Goal: Task Accomplishment & Management: Complete application form

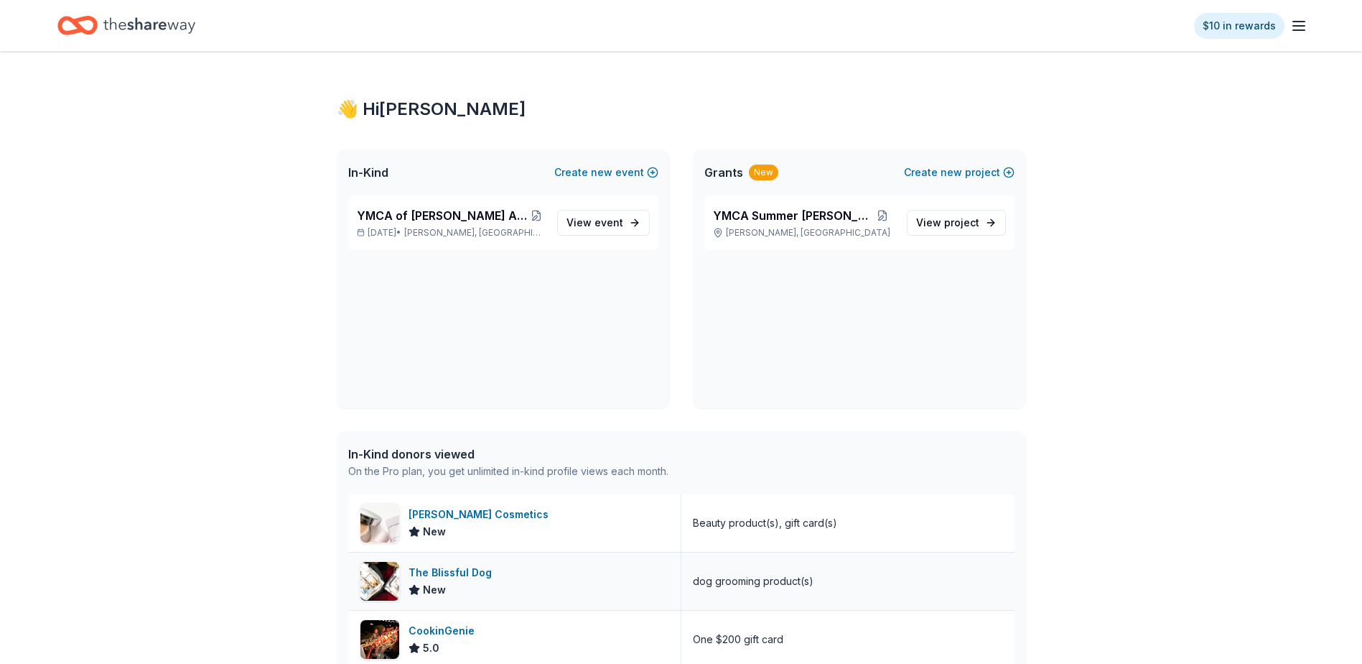
click at [448, 573] on div "The Blissful Dog" at bounding box center [453, 572] width 89 height 17
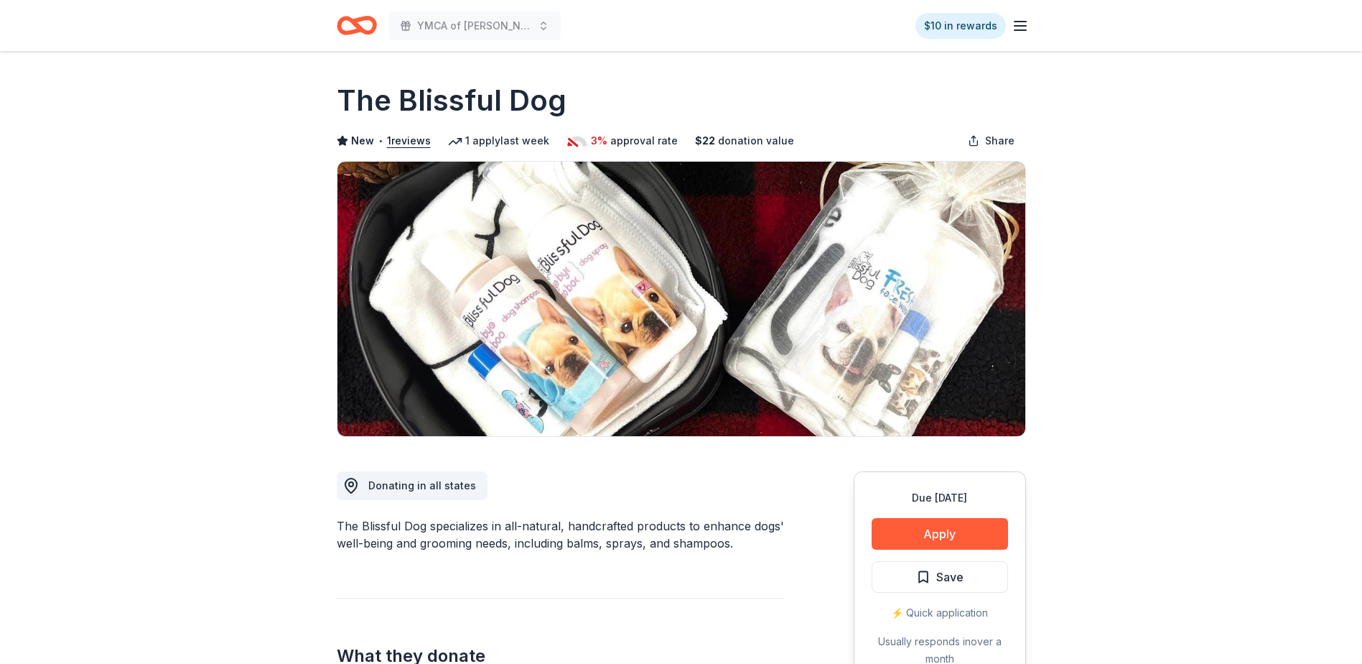
click at [1026, 26] on line "button" at bounding box center [1020, 26] width 11 height 0
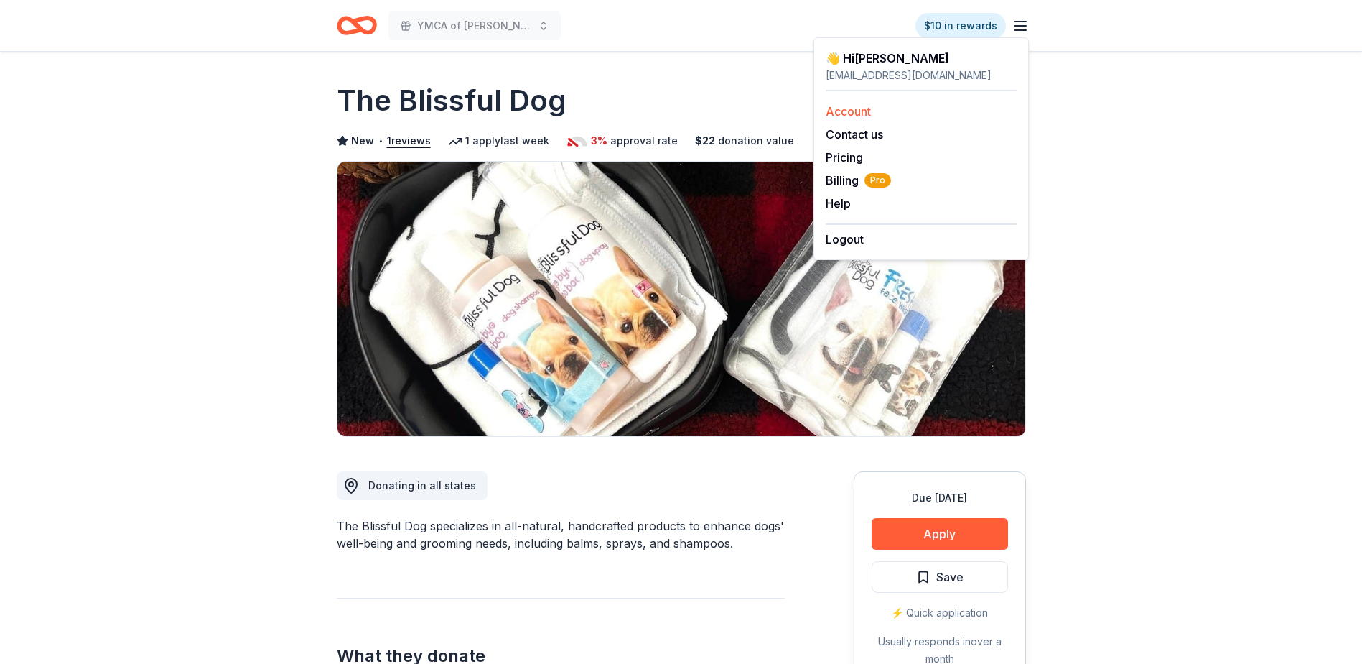
click at [835, 110] on link "Account" at bounding box center [848, 111] width 45 height 14
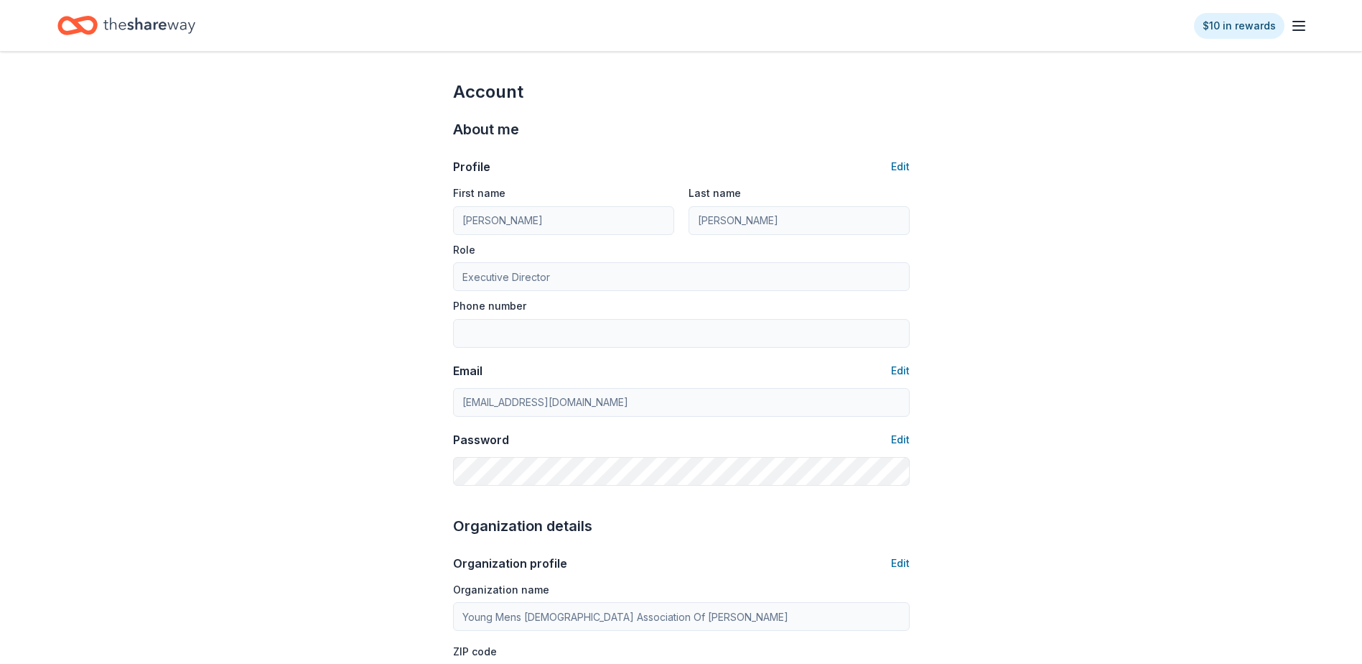
click at [1301, 32] on icon "button" at bounding box center [1298, 25] width 17 height 17
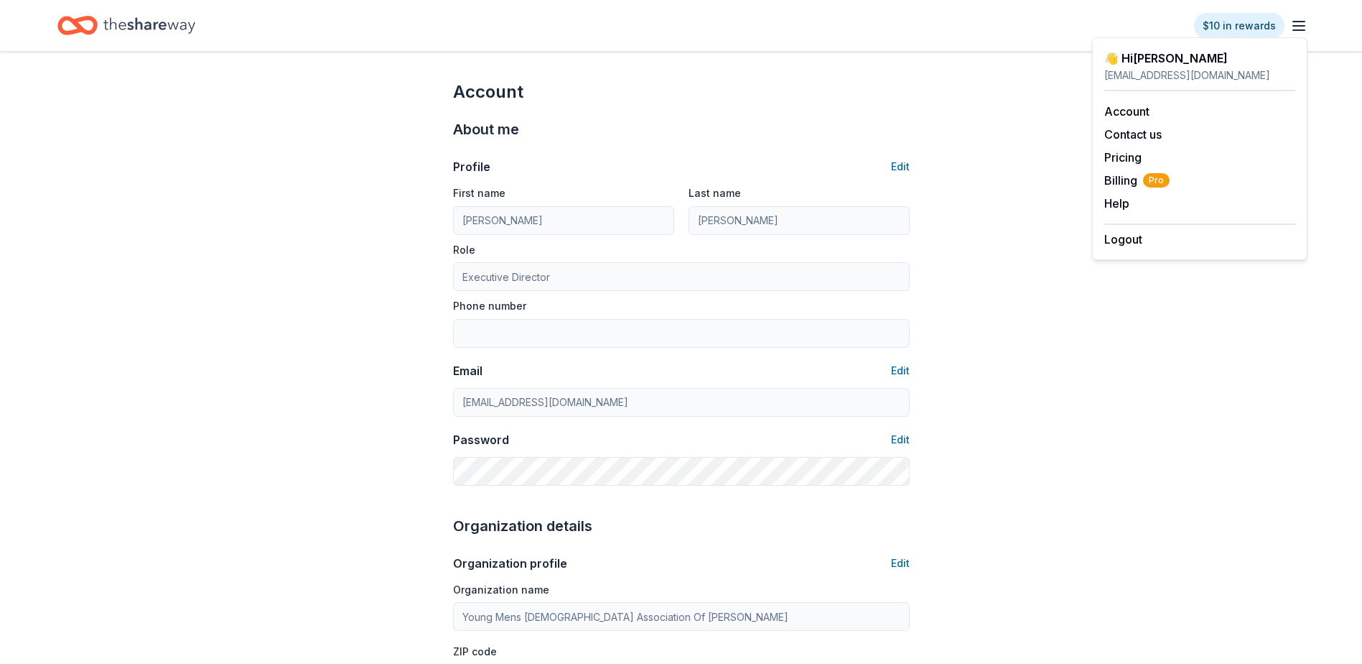
click at [164, 32] on icon "Home" at bounding box center [149, 25] width 92 height 29
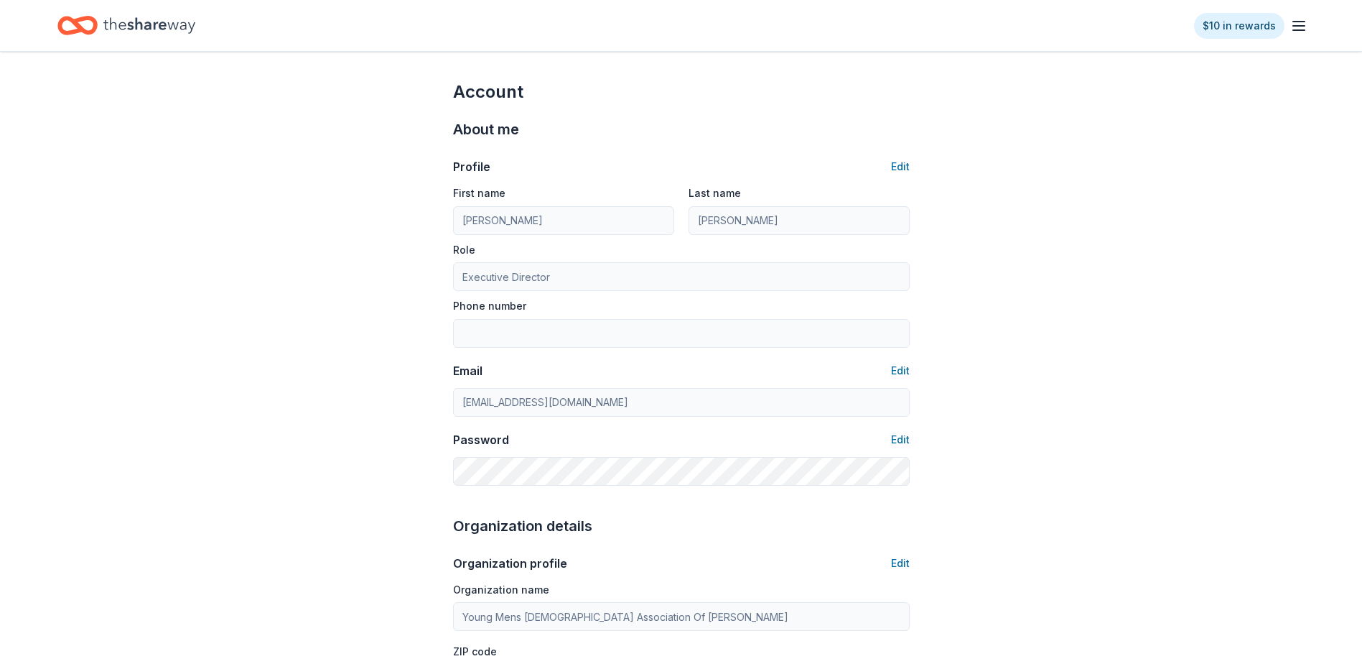
click at [120, 24] on icon "Home" at bounding box center [149, 25] width 92 height 16
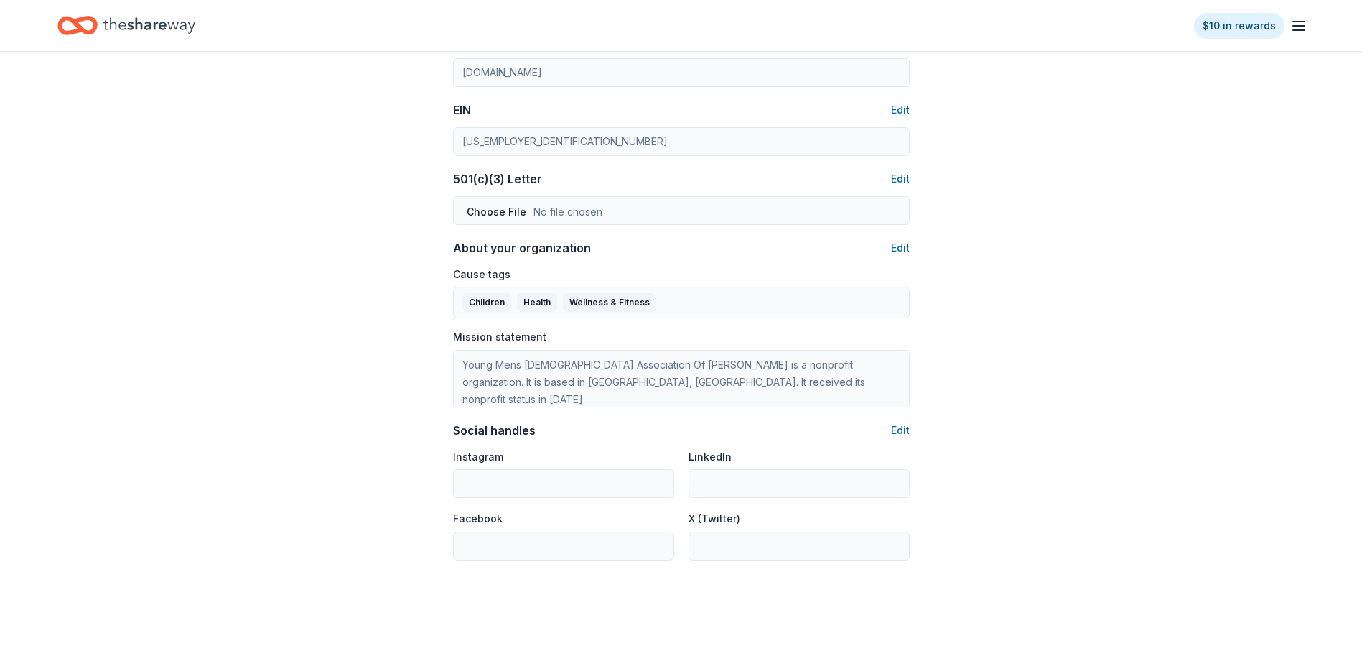
scroll to position [775, 0]
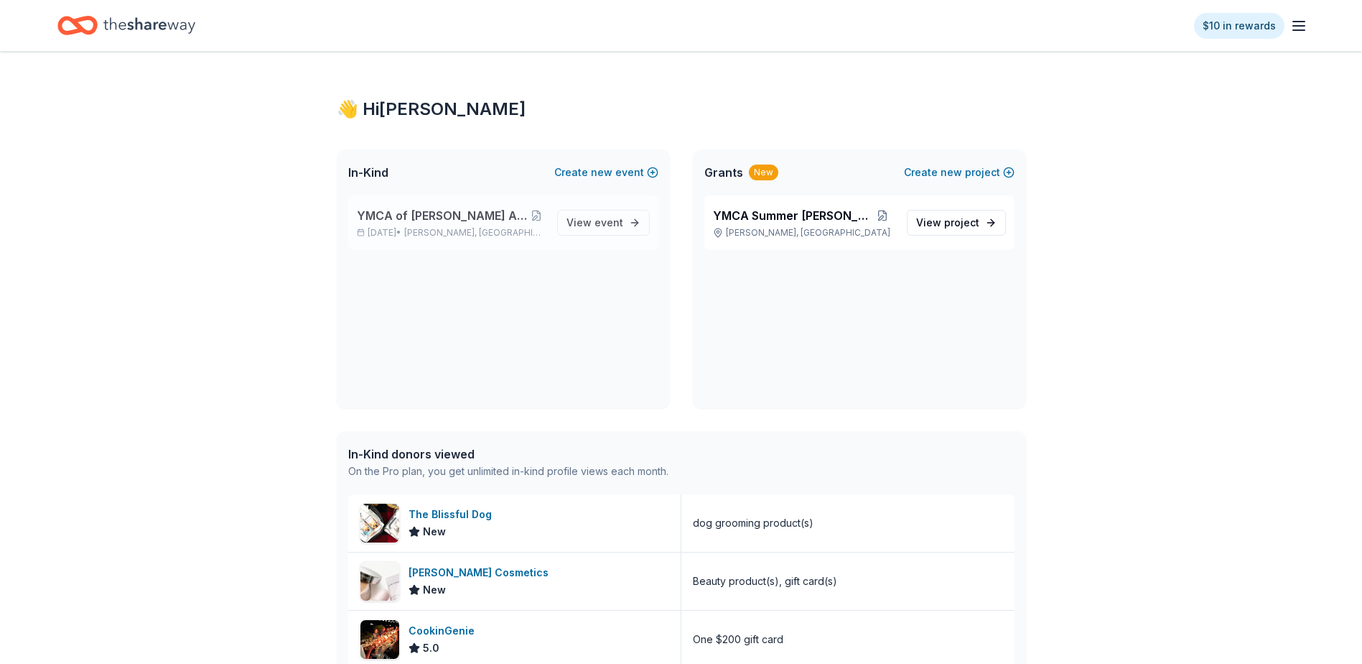
click at [377, 218] on span "YMCA of [PERSON_NAME] Annual Charity Auction" at bounding box center [443, 215] width 172 height 17
click at [615, 218] on span "event" at bounding box center [609, 222] width 29 height 12
click at [642, 221] on link "View event" at bounding box center [603, 223] width 93 height 26
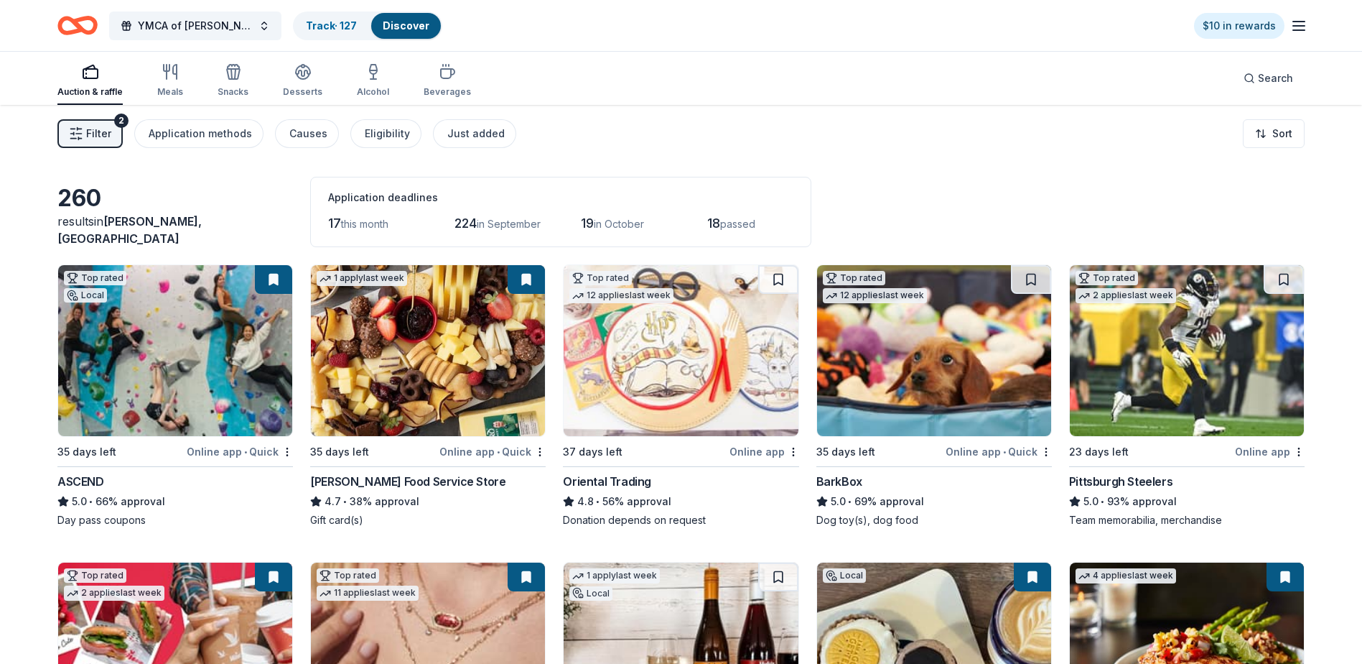
click at [1148, 480] on div "Pittsburgh Steelers" at bounding box center [1120, 481] width 103 height 17
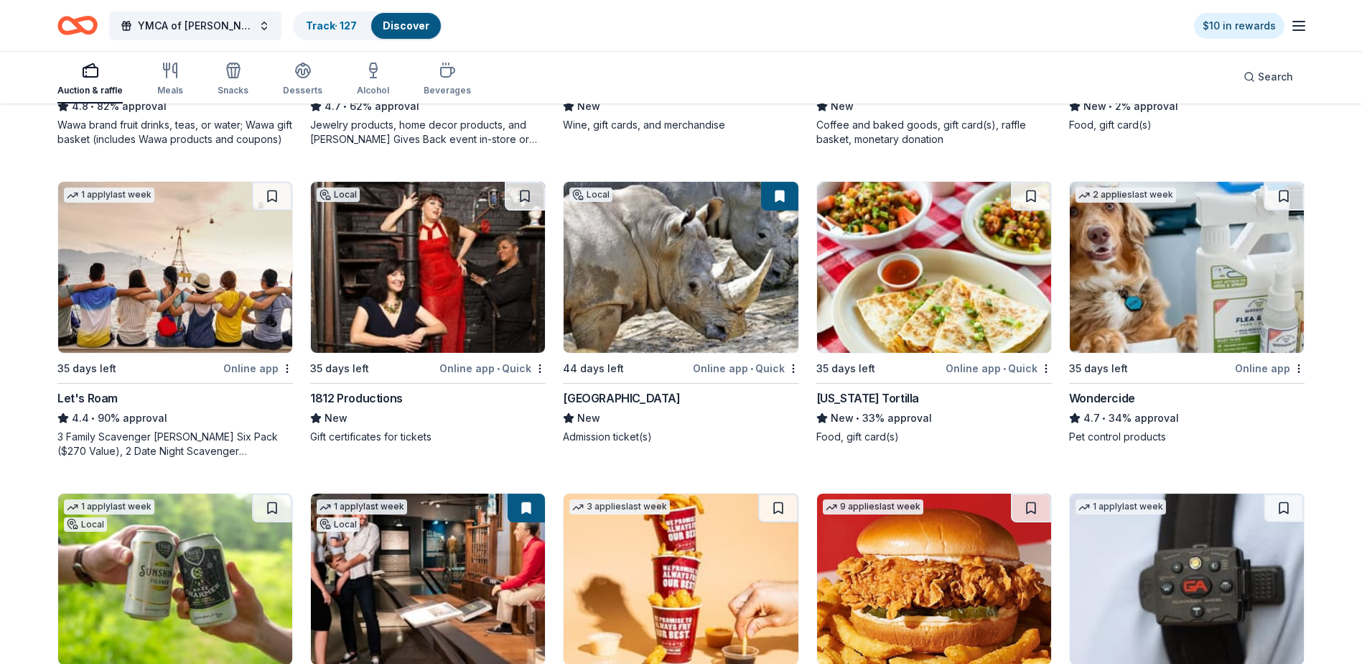
scroll to position [718, 0]
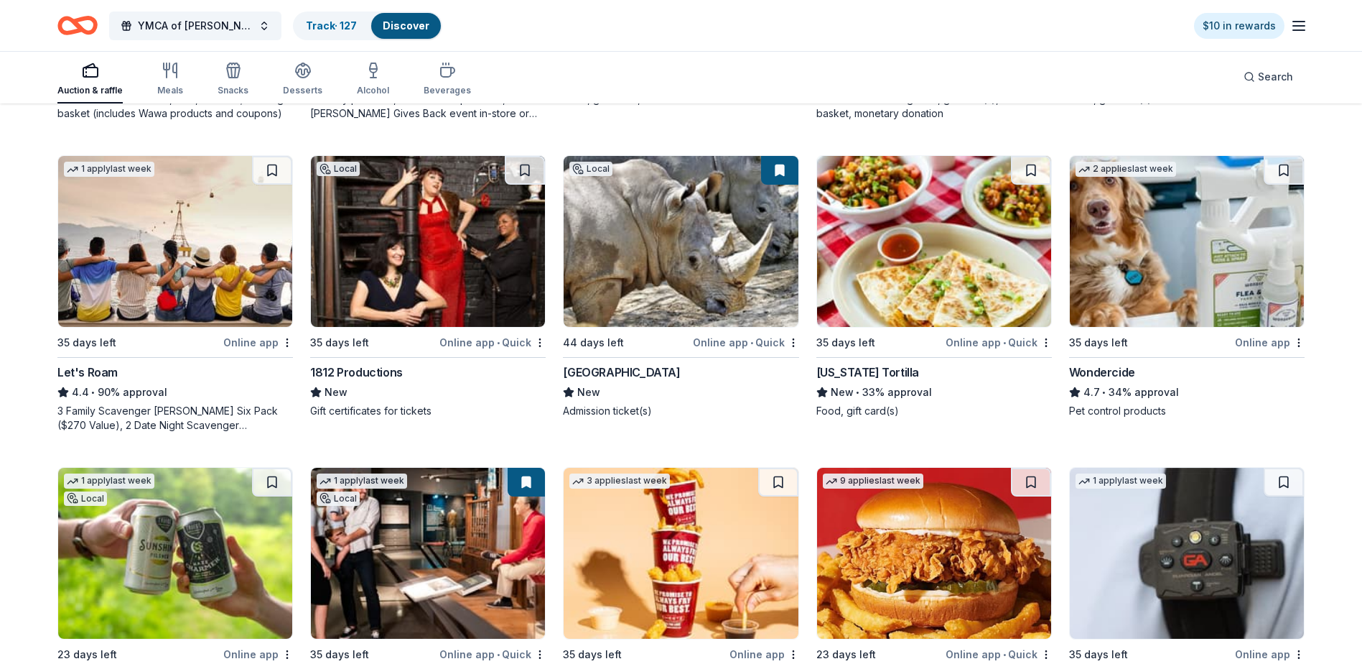
click at [363, 375] on div "1812 Productions" at bounding box center [356, 371] width 93 height 17
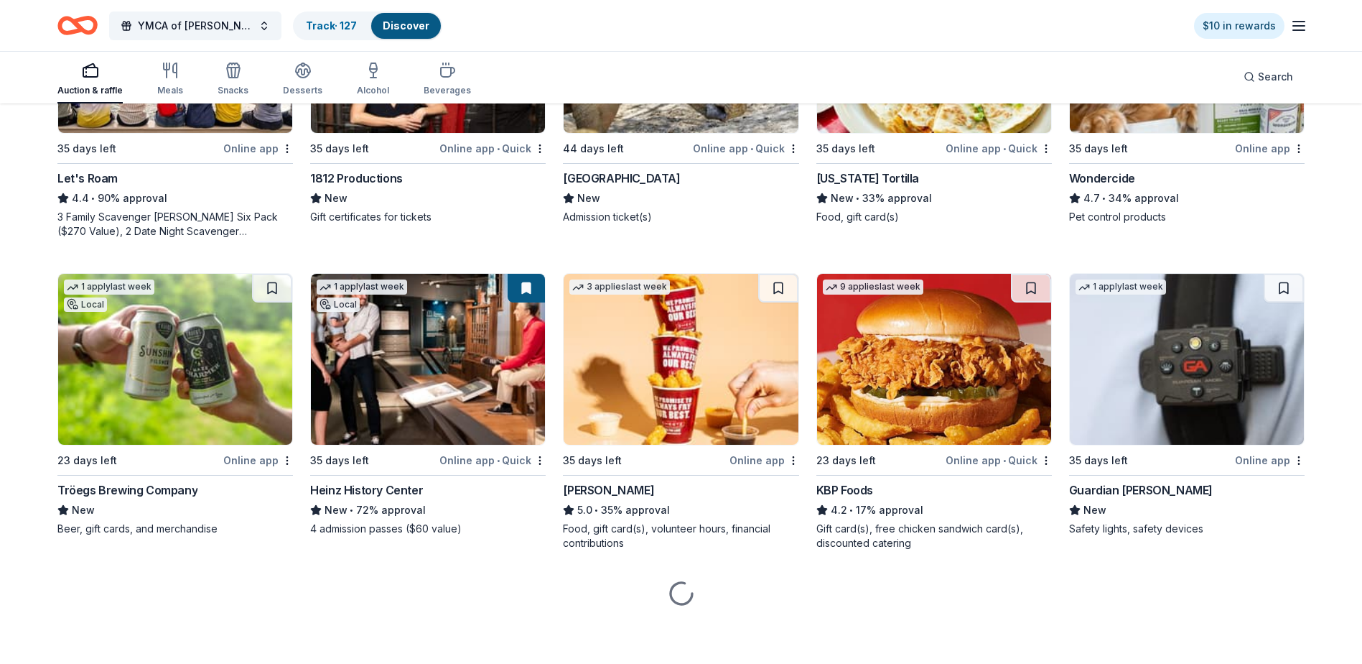
scroll to position [913, 0]
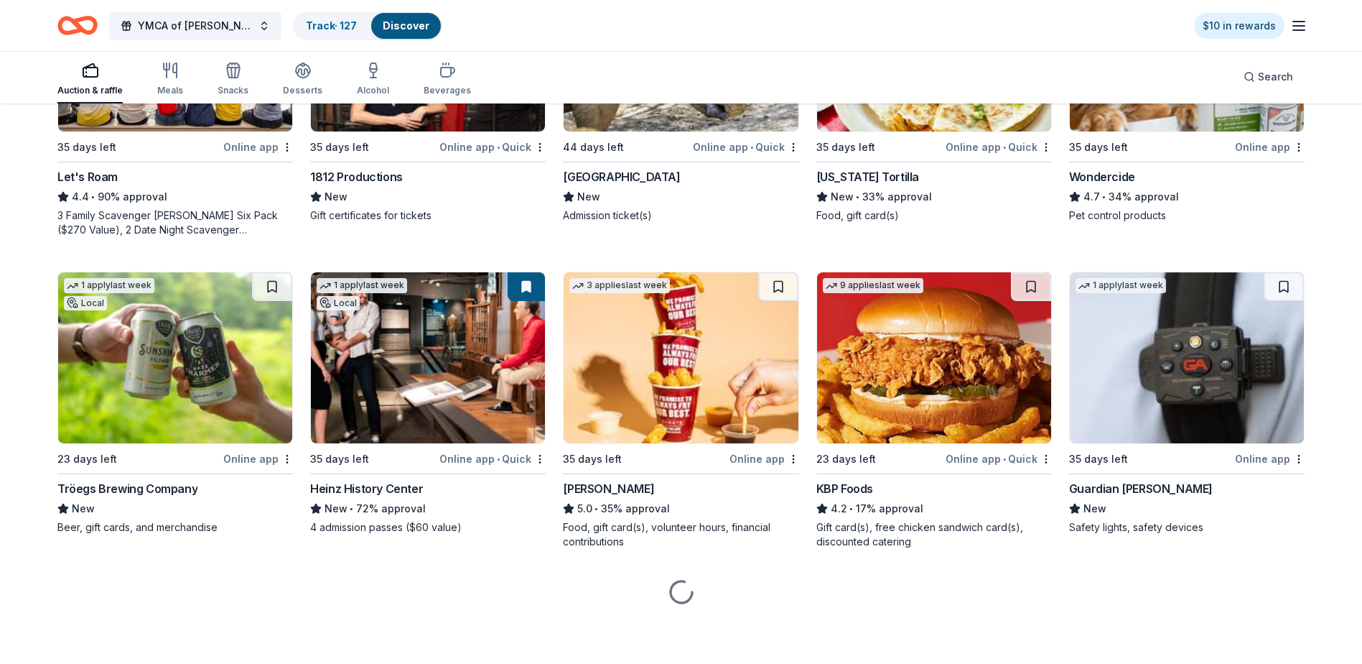
click at [1170, 492] on div "Guardian Angel Device" at bounding box center [1141, 488] width 144 height 17
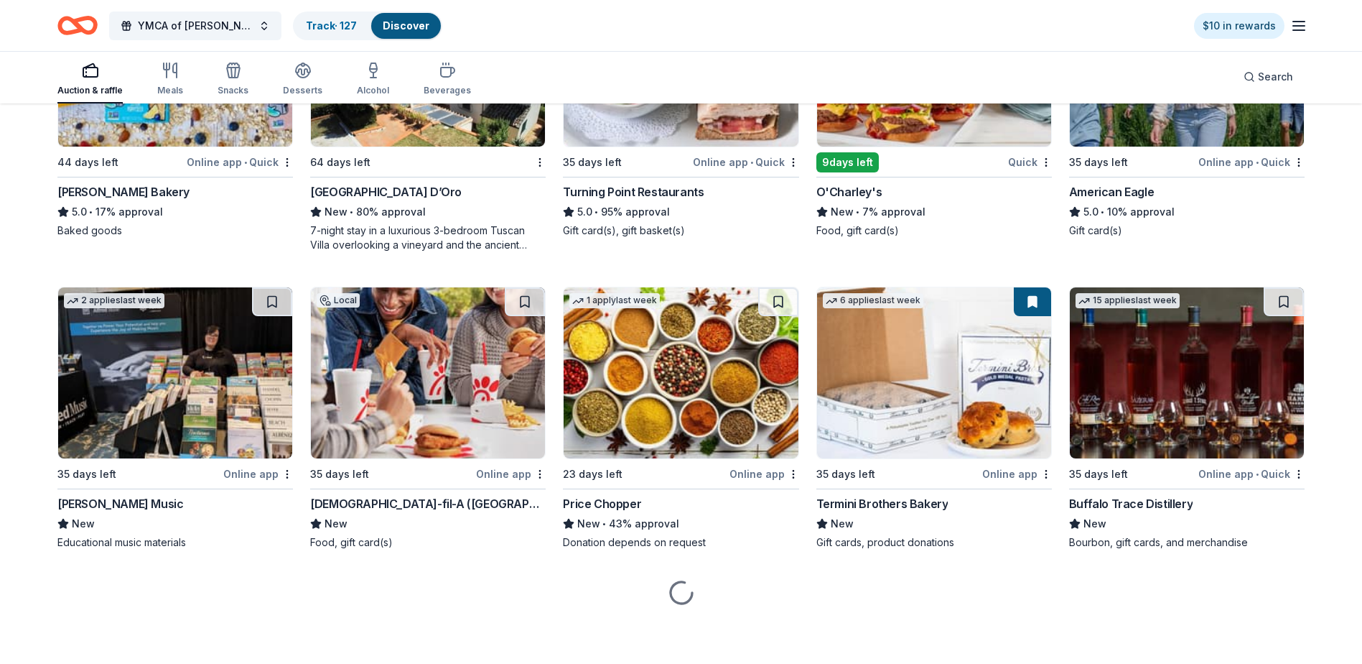
scroll to position [2146, 0]
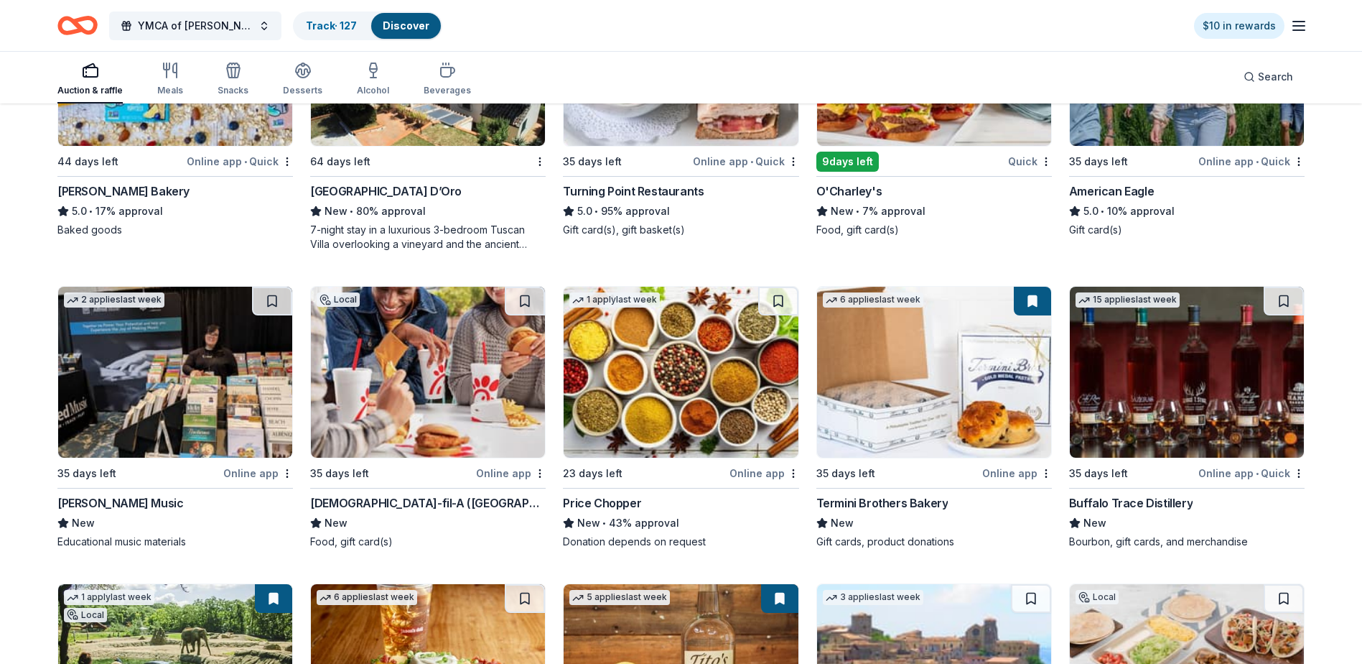
click at [1178, 503] on div "Buffalo Trace Distillery" at bounding box center [1131, 502] width 124 height 17
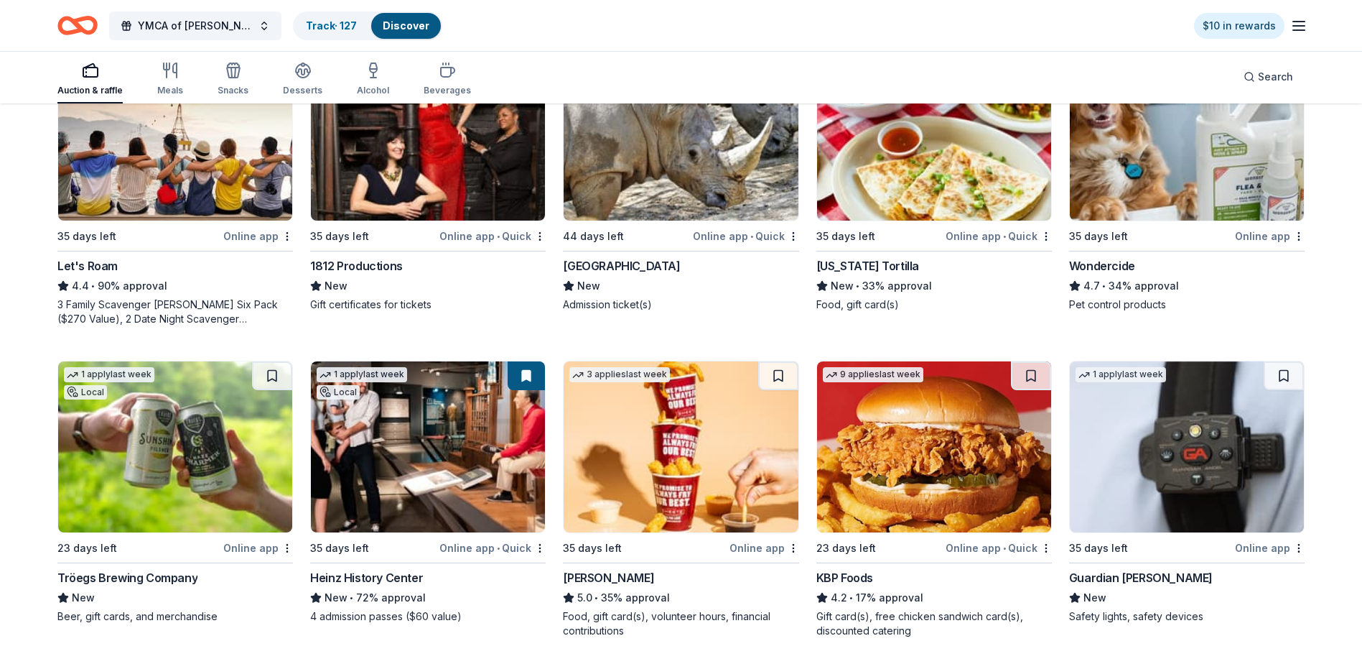
scroll to position [781, 0]
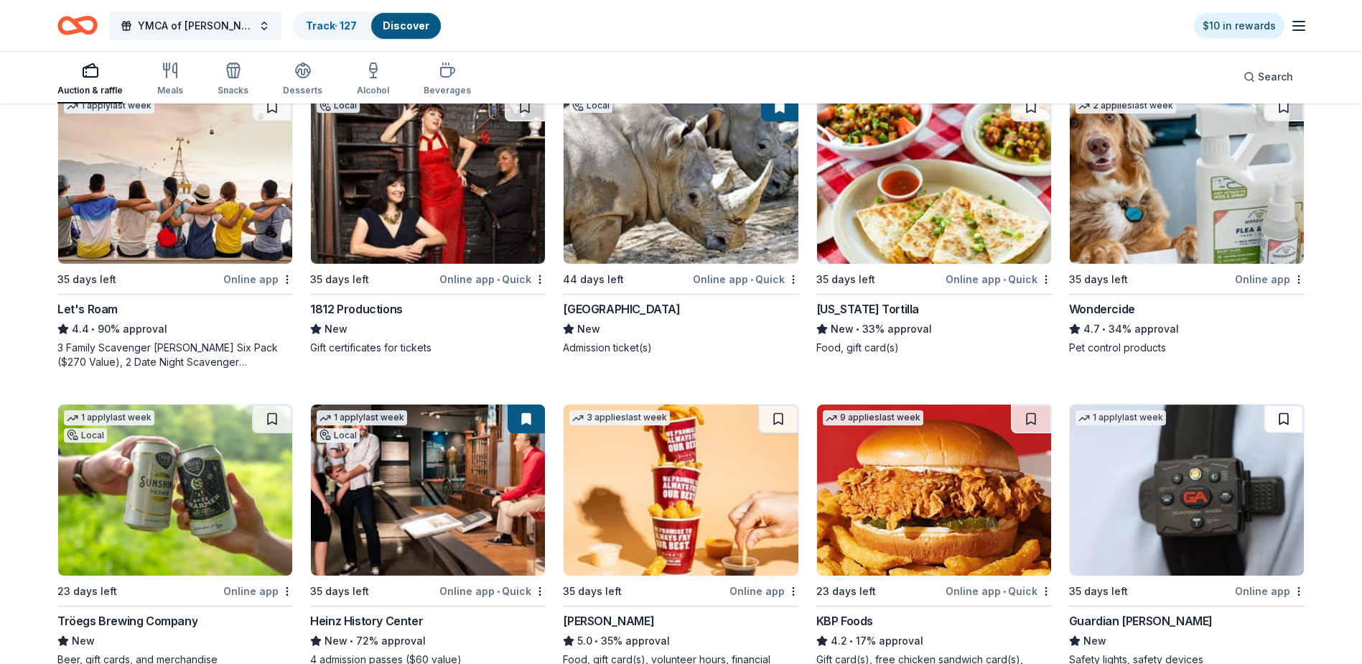
click at [1280, 414] on button at bounding box center [1284, 418] width 40 height 29
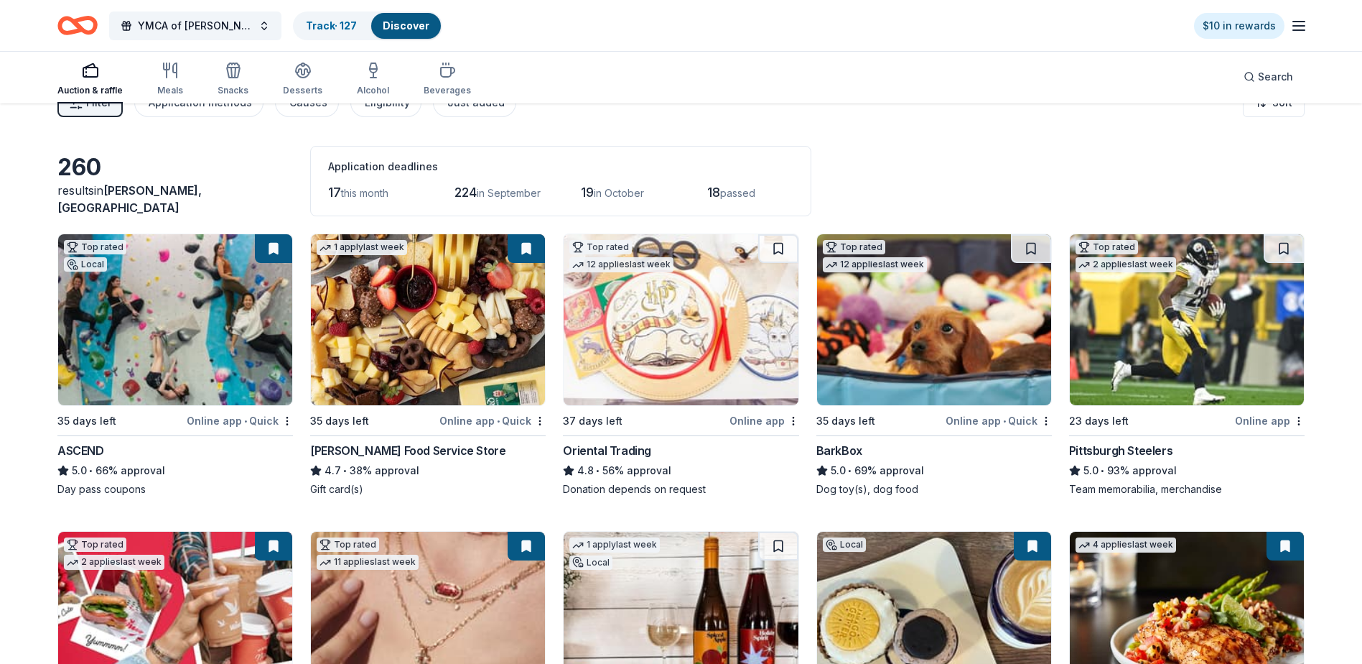
scroll to position [0, 0]
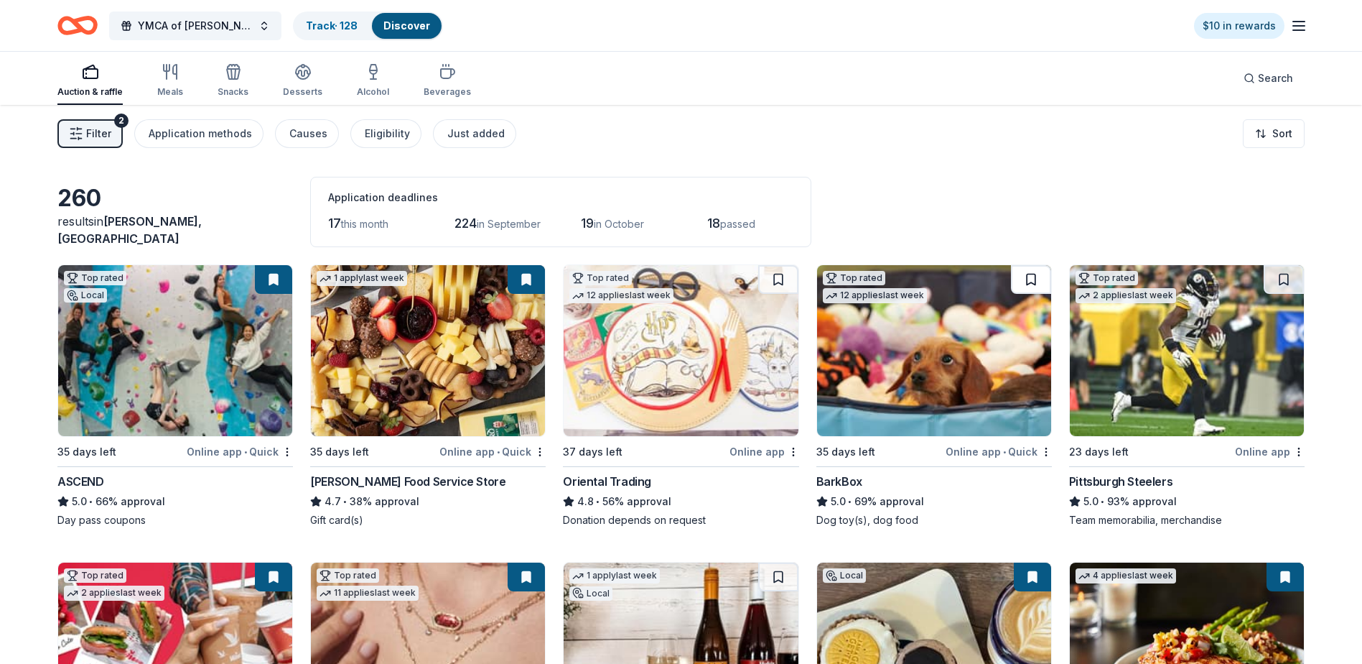
click at [1031, 281] on button at bounding box center [1031, 279] width 40 height 29
click at [1283, 278] on button at bounding box center [1284, 279] width 40 height 29
click at [1034, 279] on button at bounding box center [1031, 279] width 40 height 29
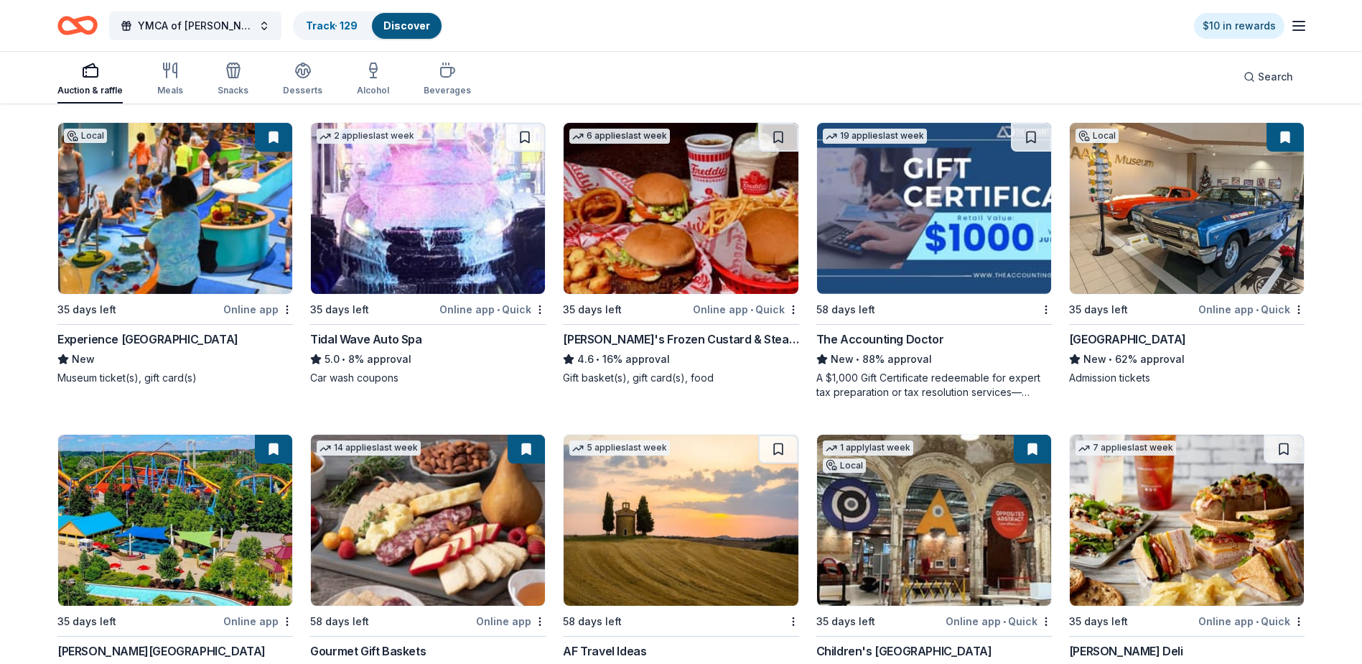
scroll to position [1724, 0]
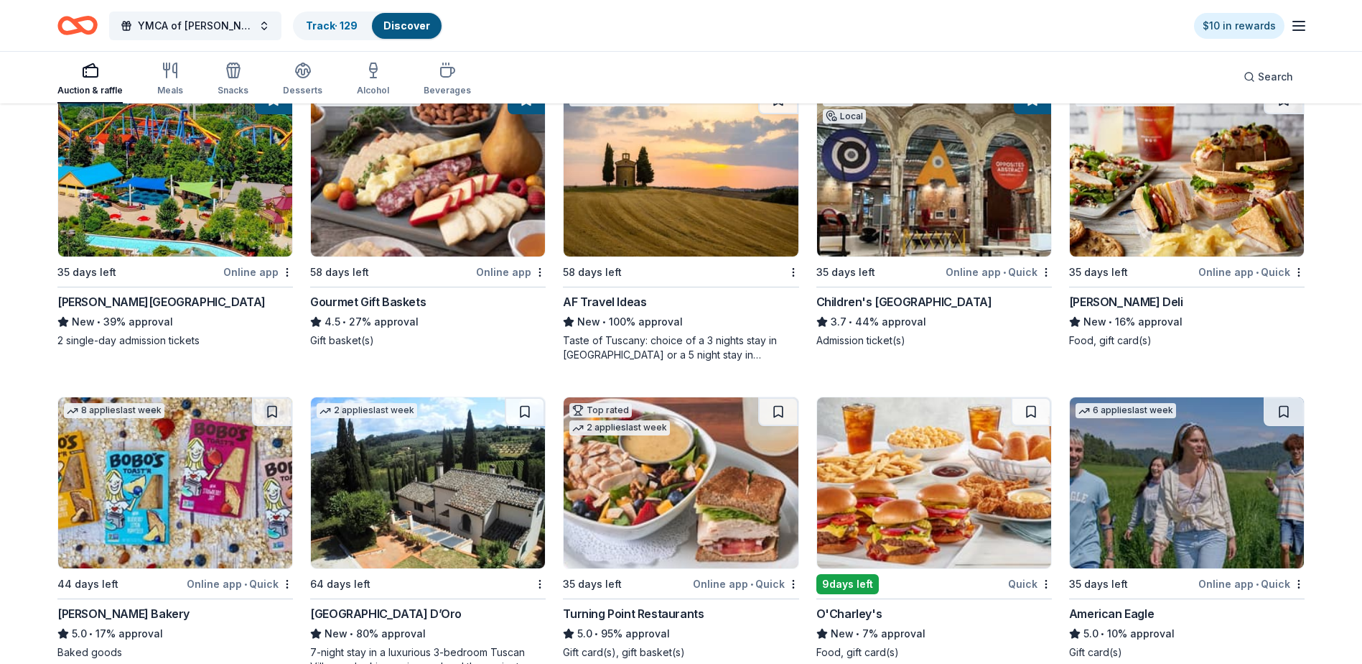
click at [1285, 411] on button at bounding box center [1284, 411] width 40 height 29
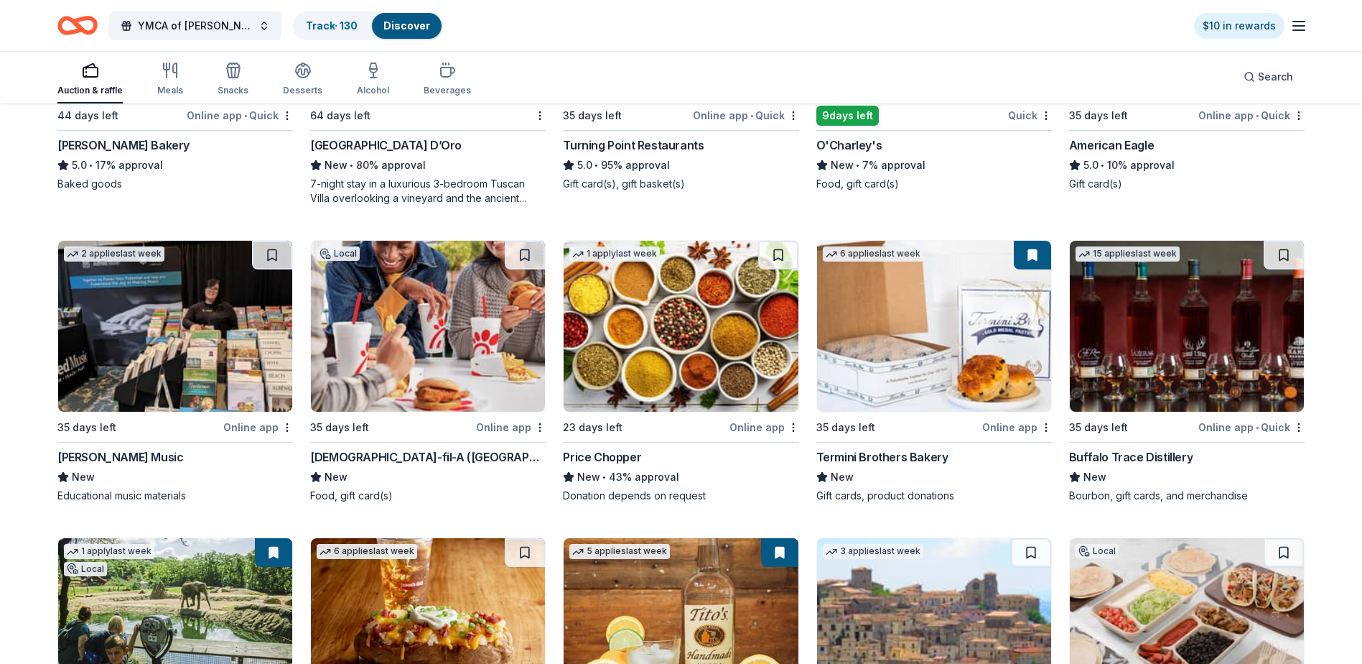
scroll to position [2226, 0]
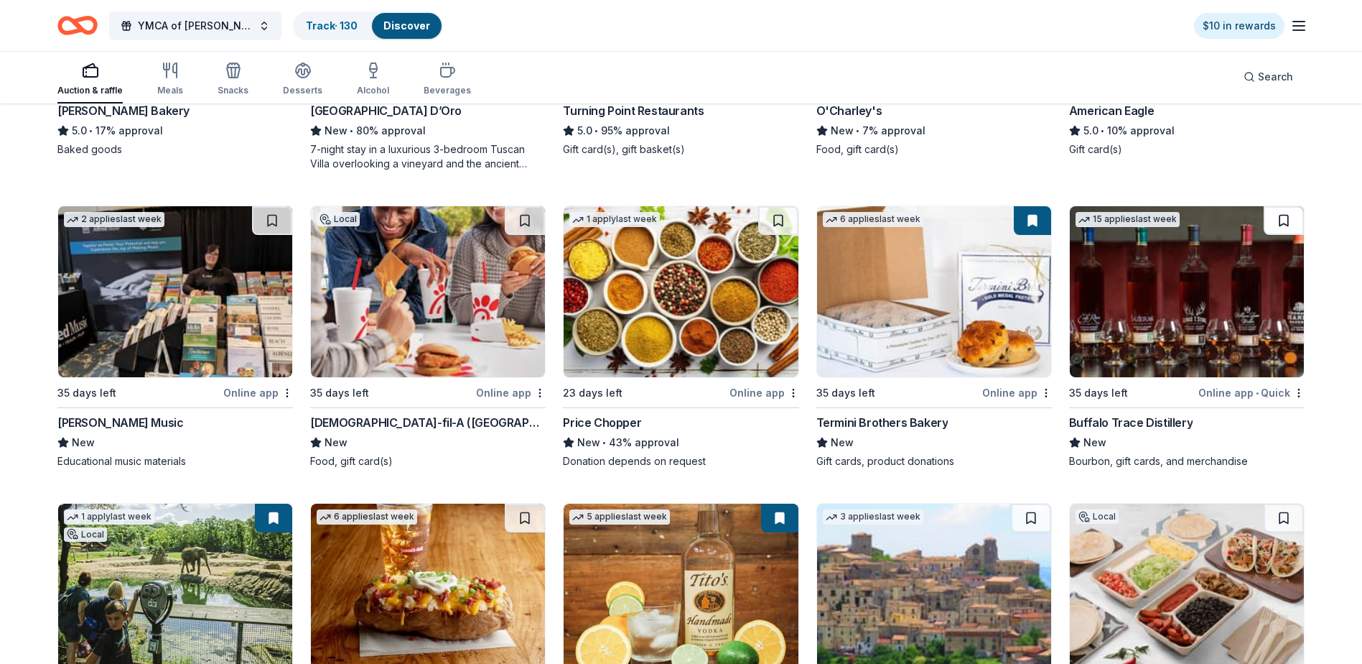
click at [1280, 218] on button at bounding box center [1284, 220] width 40 height 29
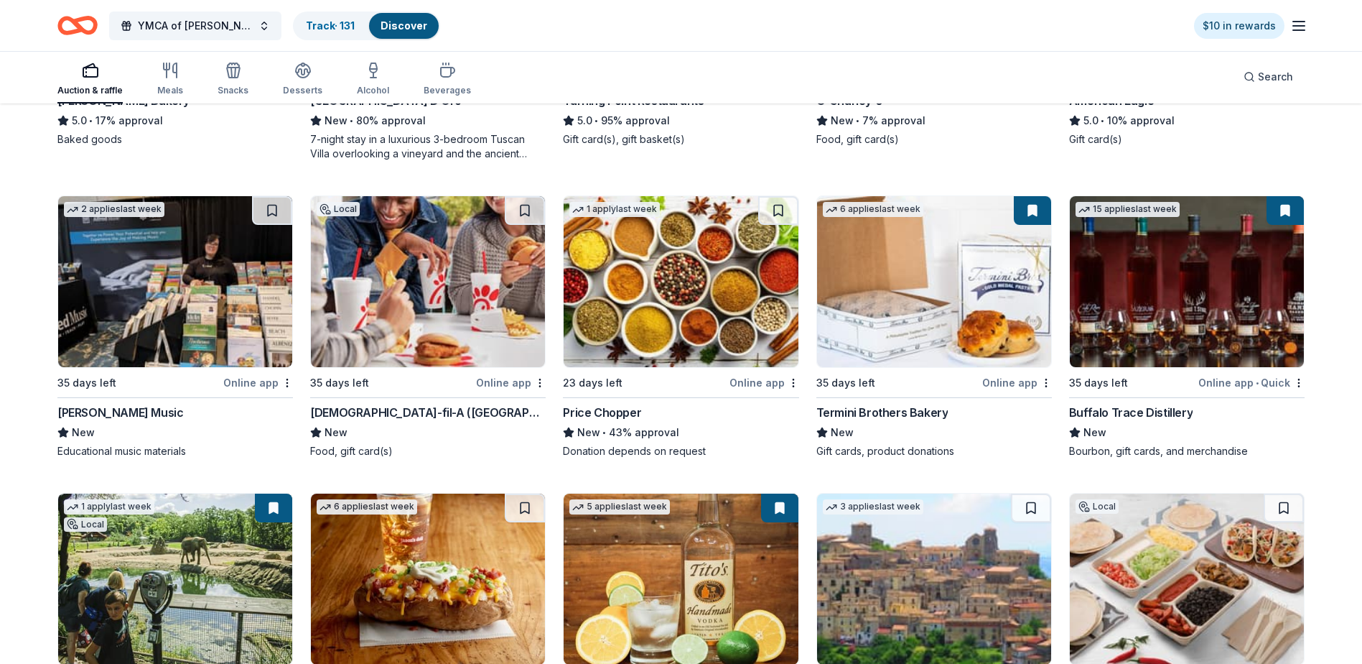
scroll to position [2513, 0]
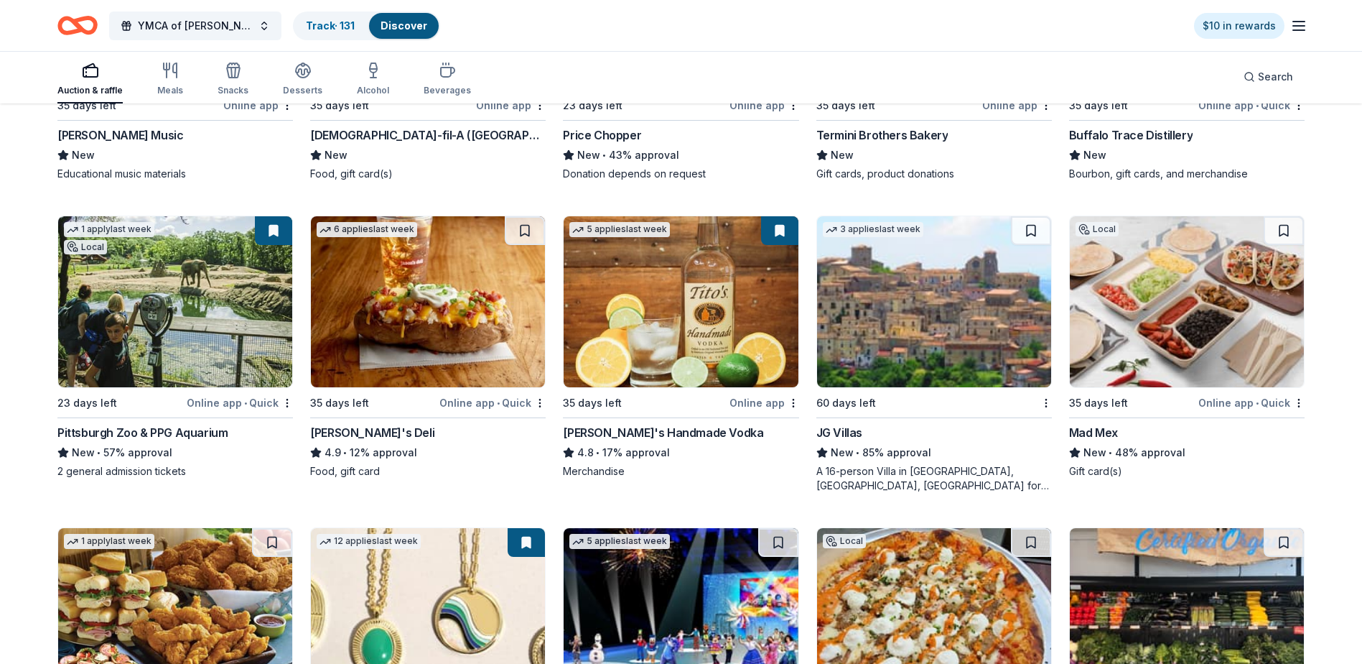
click at [1143, 282] on img at bounding box center [1187, 301] width 234 height 171
click at [1282, 227] on button at bounding box center [1284, 230] width 40 height 29
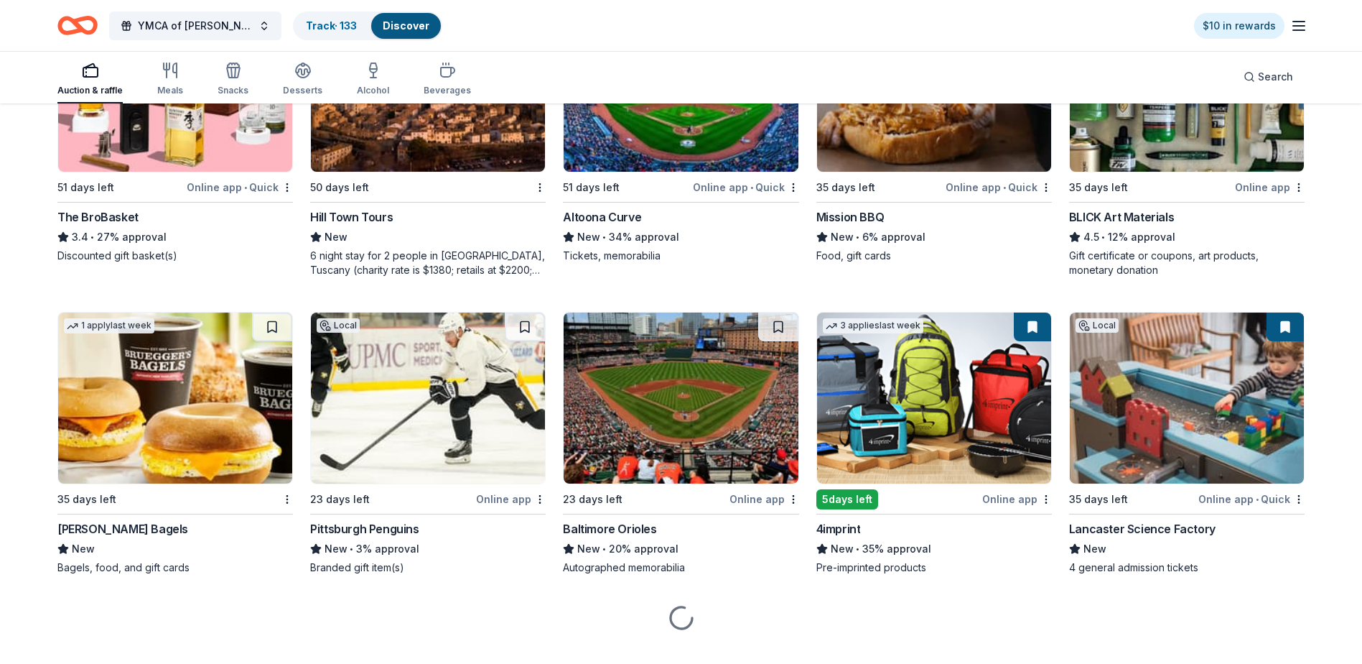
scroll to position [3364, 0]
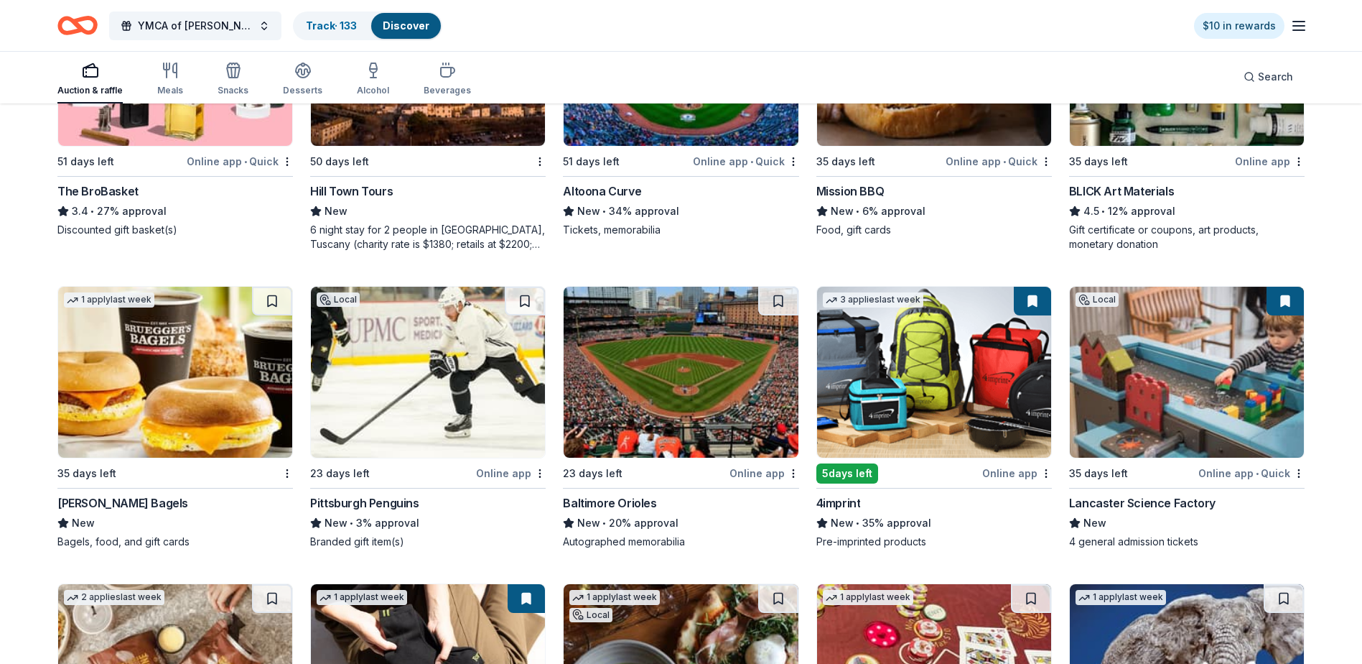
click at [393, 406] on img at bounding box center [428, 372] width 234 height 171
click at [528, 297] on button at bounding box center [525, 301] width 40 height 29
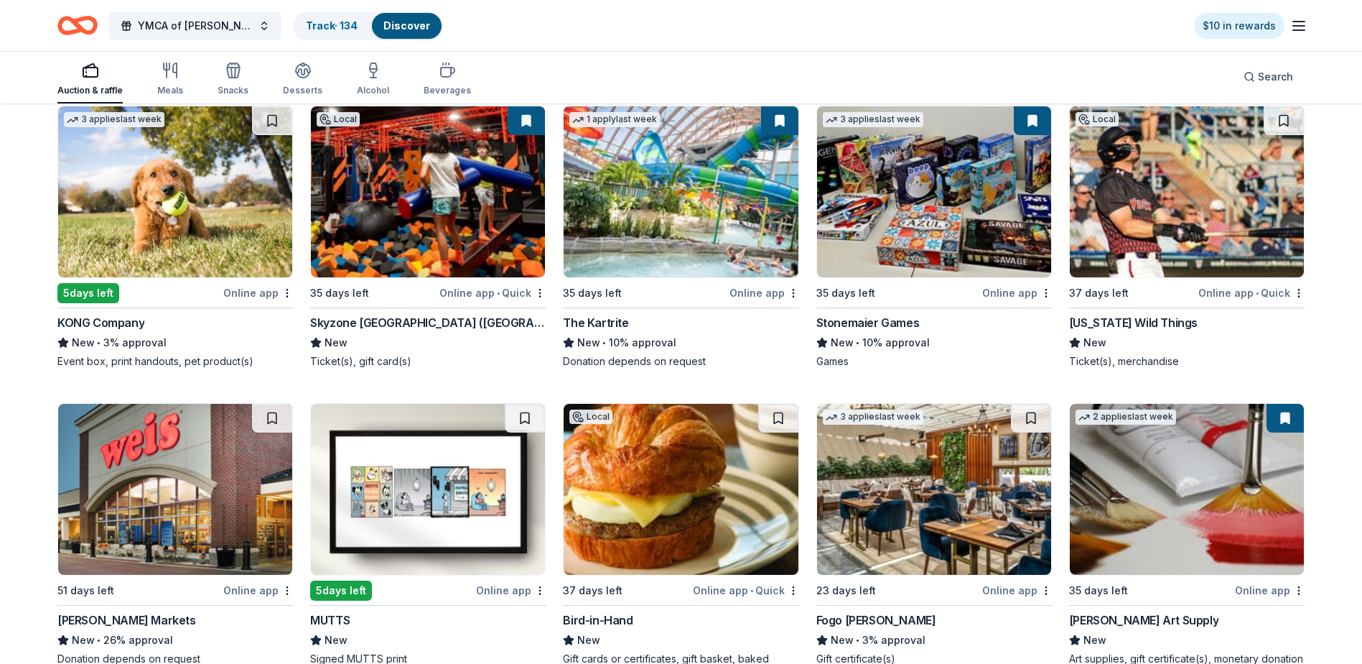
scroll to position [4562, 0]
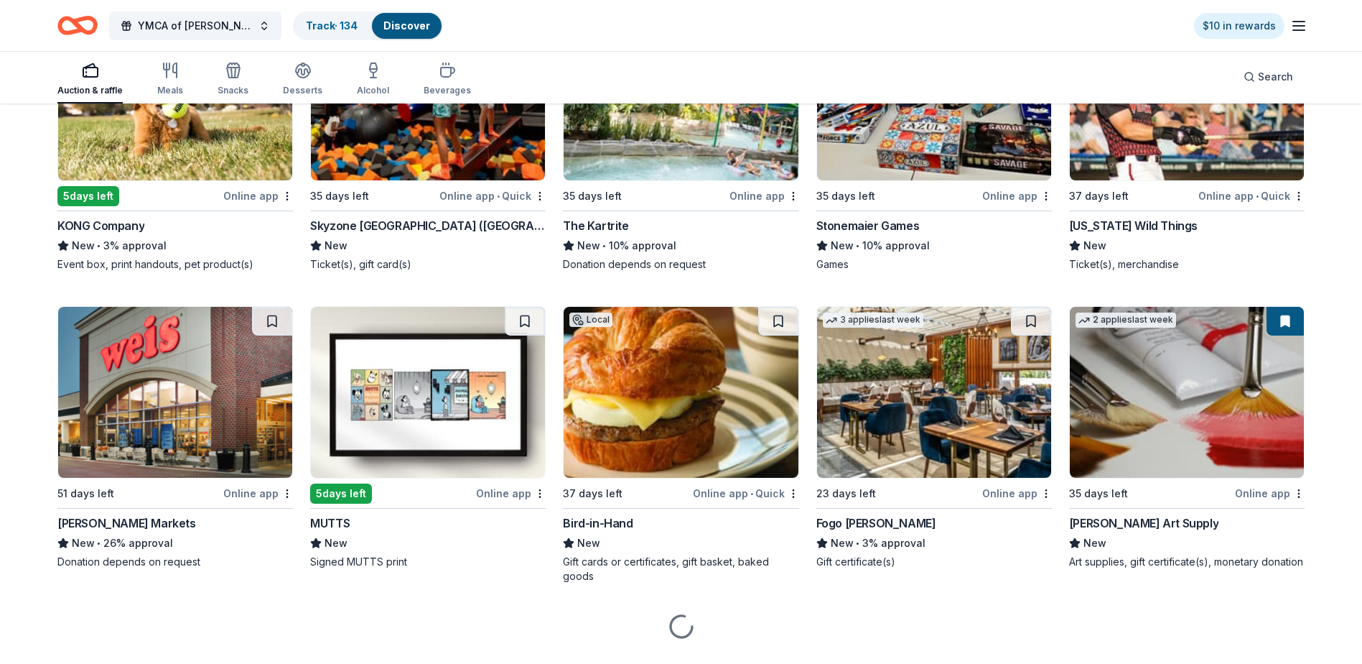
click at [380, 417] on img at bounding box center [428, 392] width 234 height 171
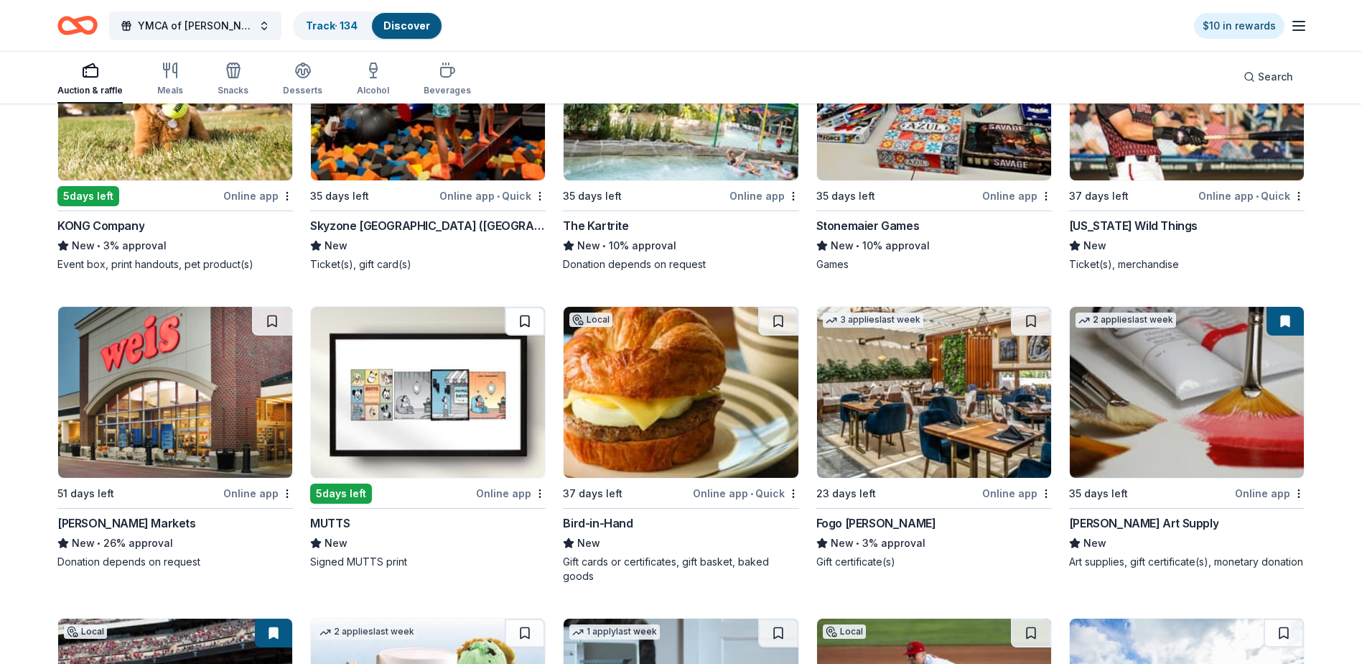
click at [524, 321] on button at bounding box center [525, 321] width 40 height 29
click at [526, 322] on button at bounding box center [526, 321] width 37 height 29
click at [535, 322] on button at bounding box center [526, 321] width 37 height 29
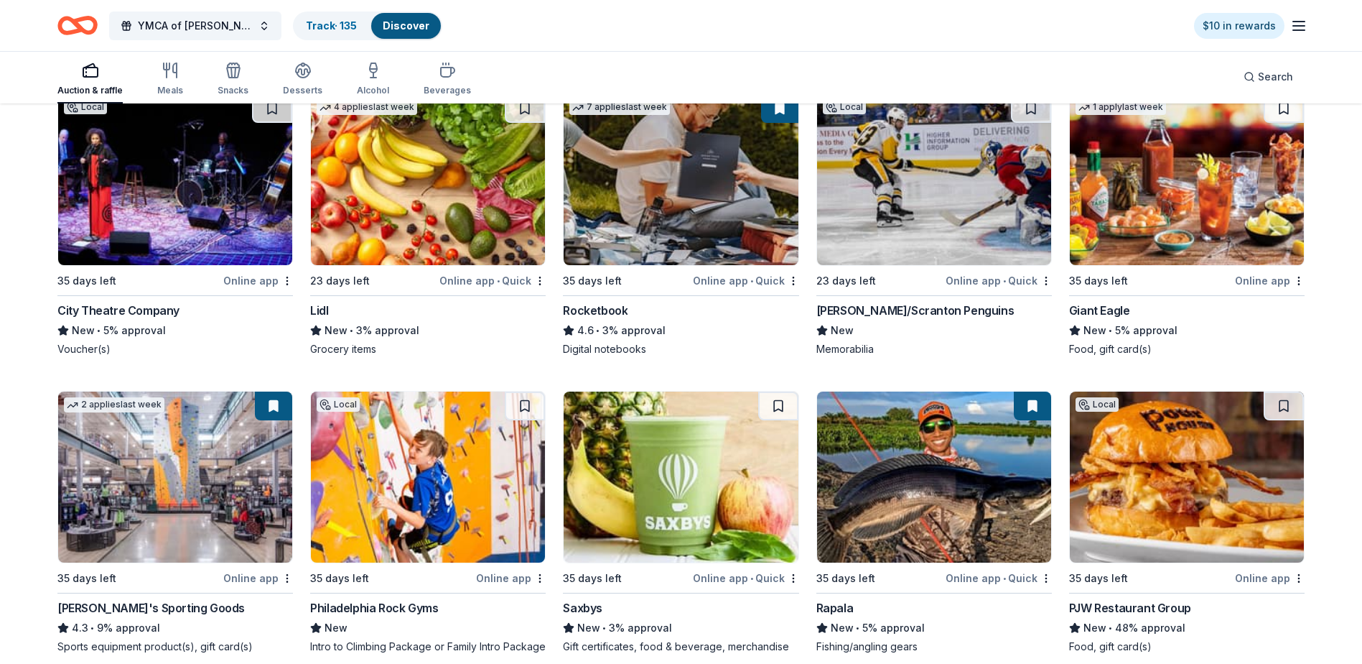
scroll to position [5851, 0]
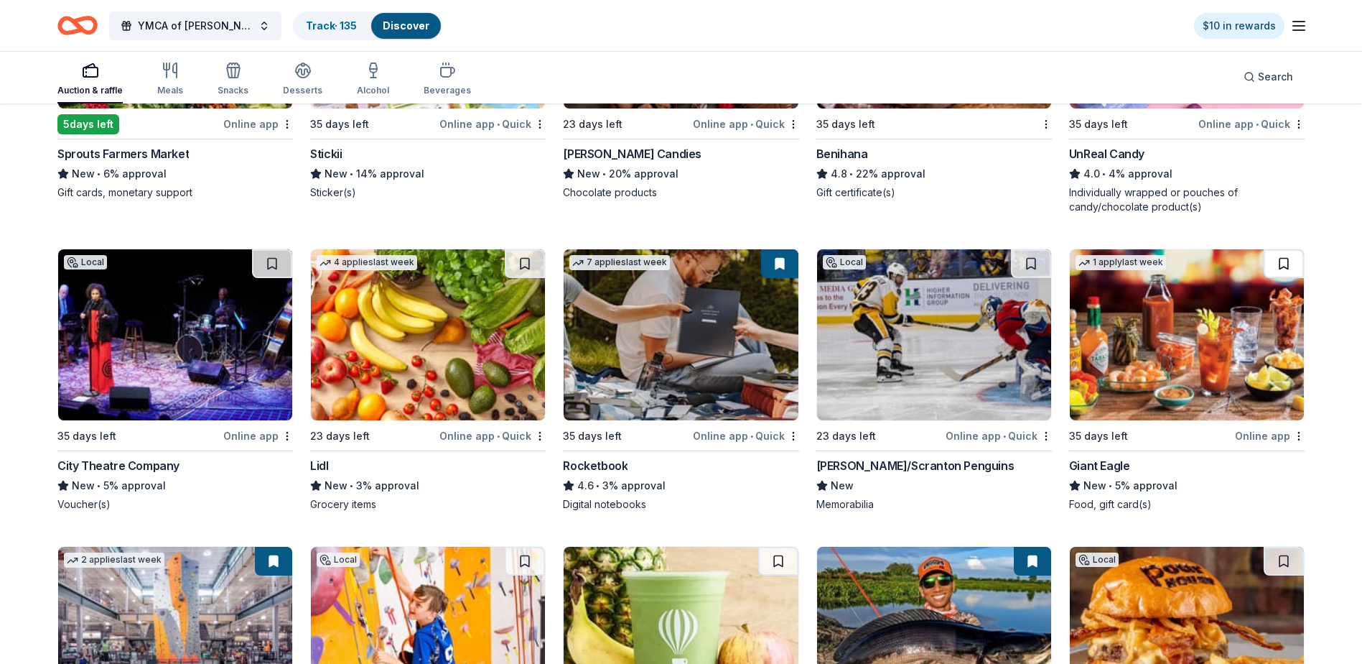
click at [1283, 266] on button at bounding box center [1284, 263] width 40 height 29
click at [1165, 358] on img at bounding box center [1187, 334] width 234 height 171
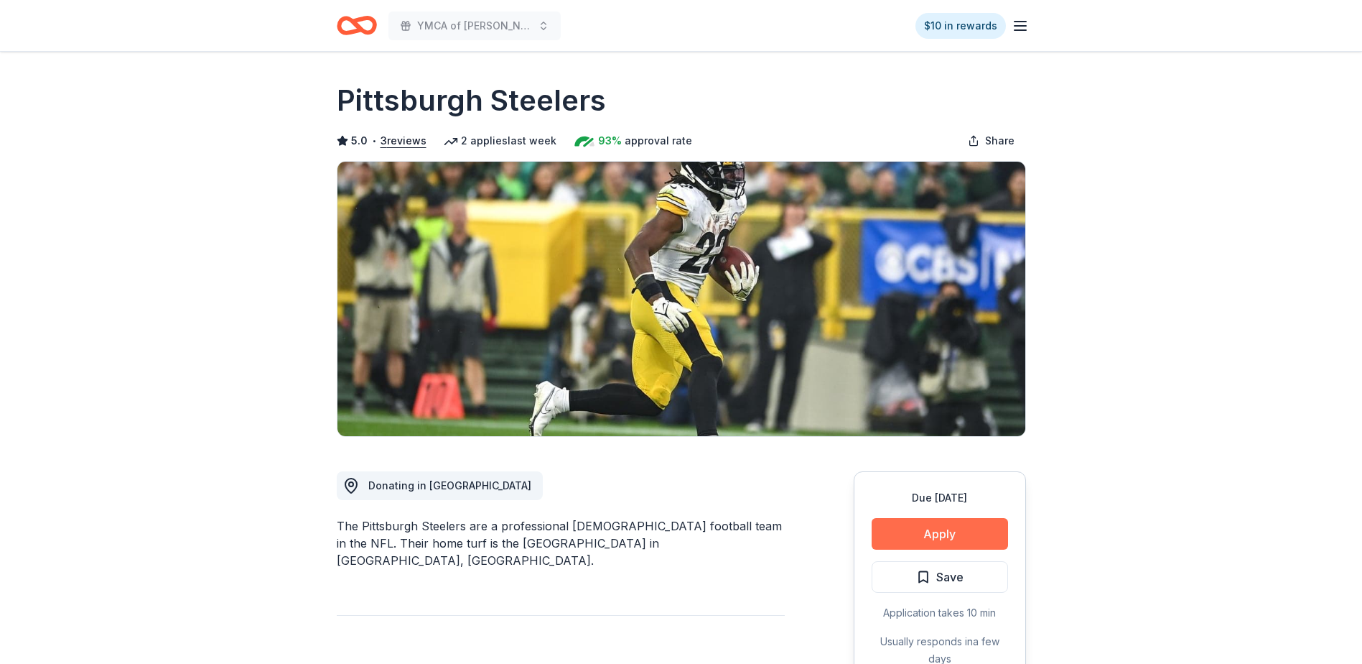
click at [949, 533] on button "Apply" at bounding box center [940, 534] width 136 height 32
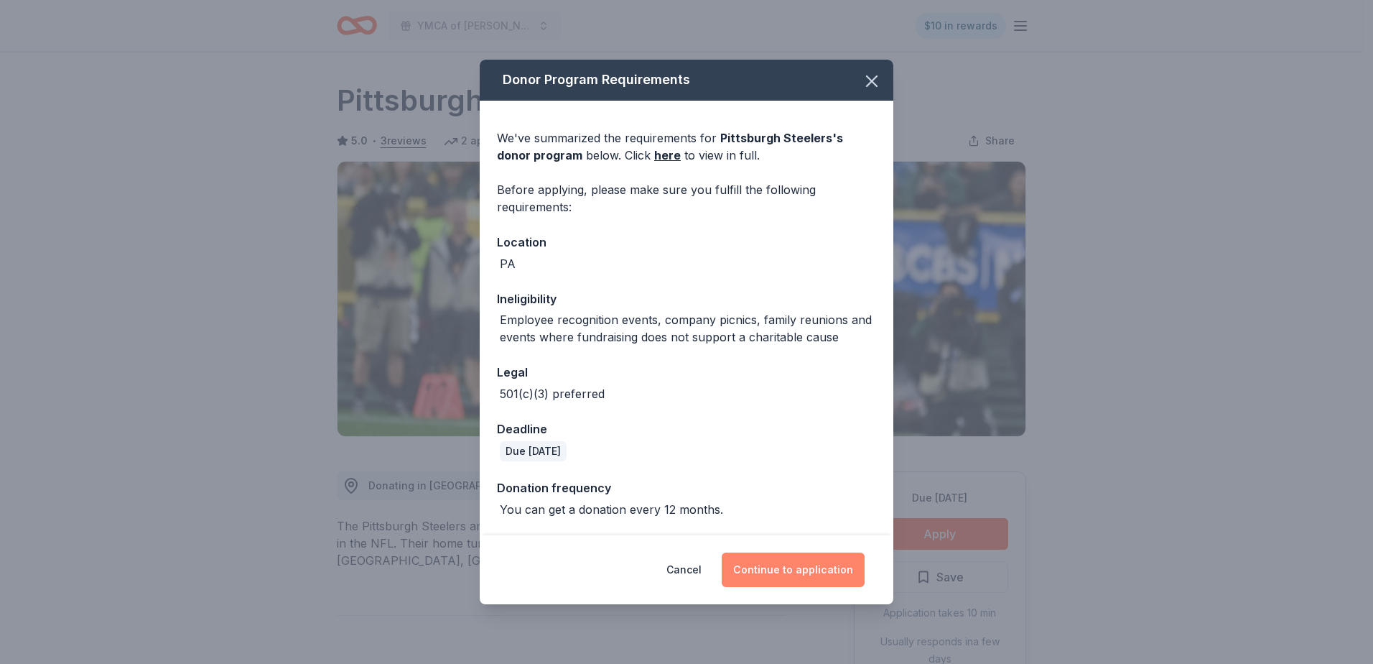
click at [814, 571] on button "Continue to application" at bounding box center [793, 569] width 143 height 34
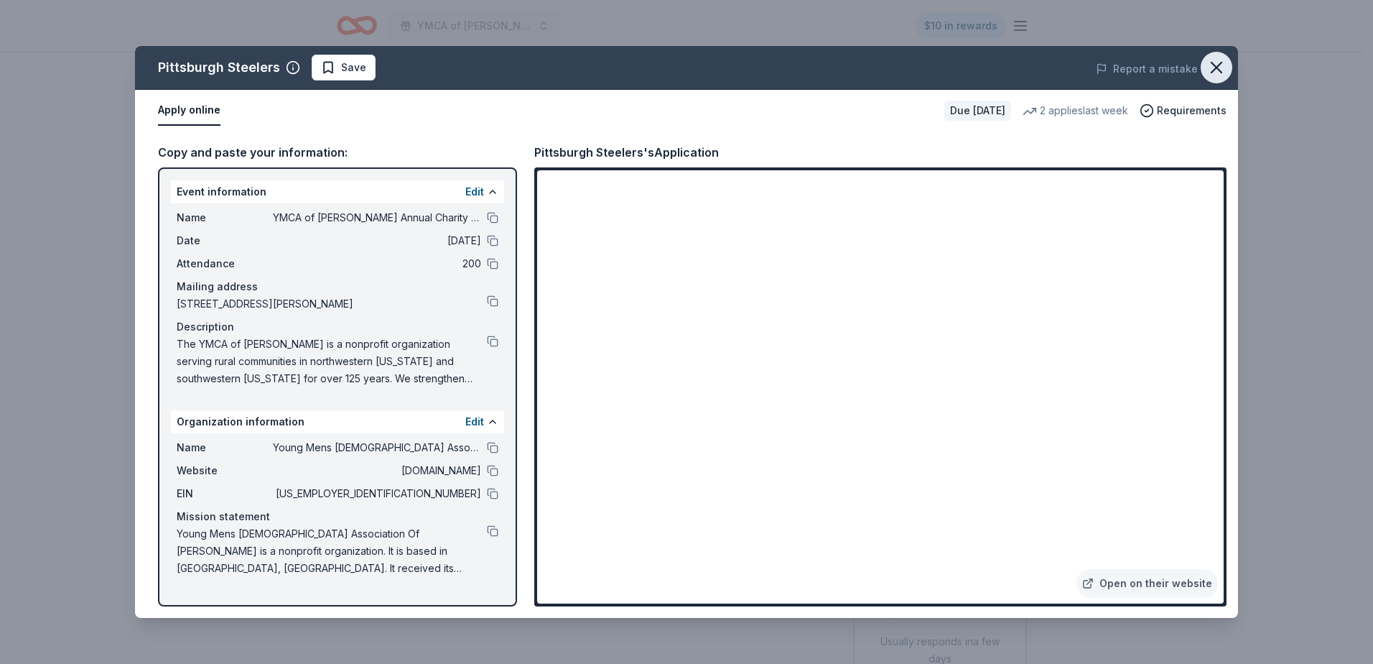
click at [1217, 62] on icon "button" at bounding box center [1216, 67] width 20 height 20
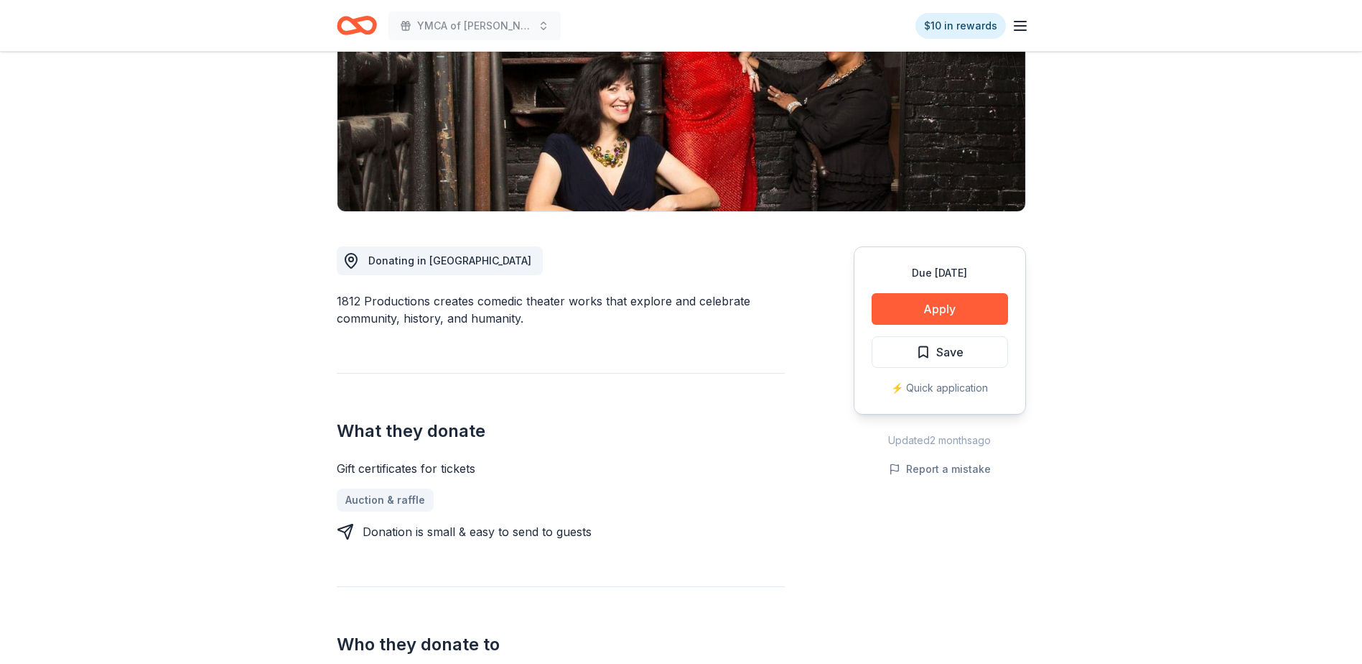
scroll to position [215, 0]
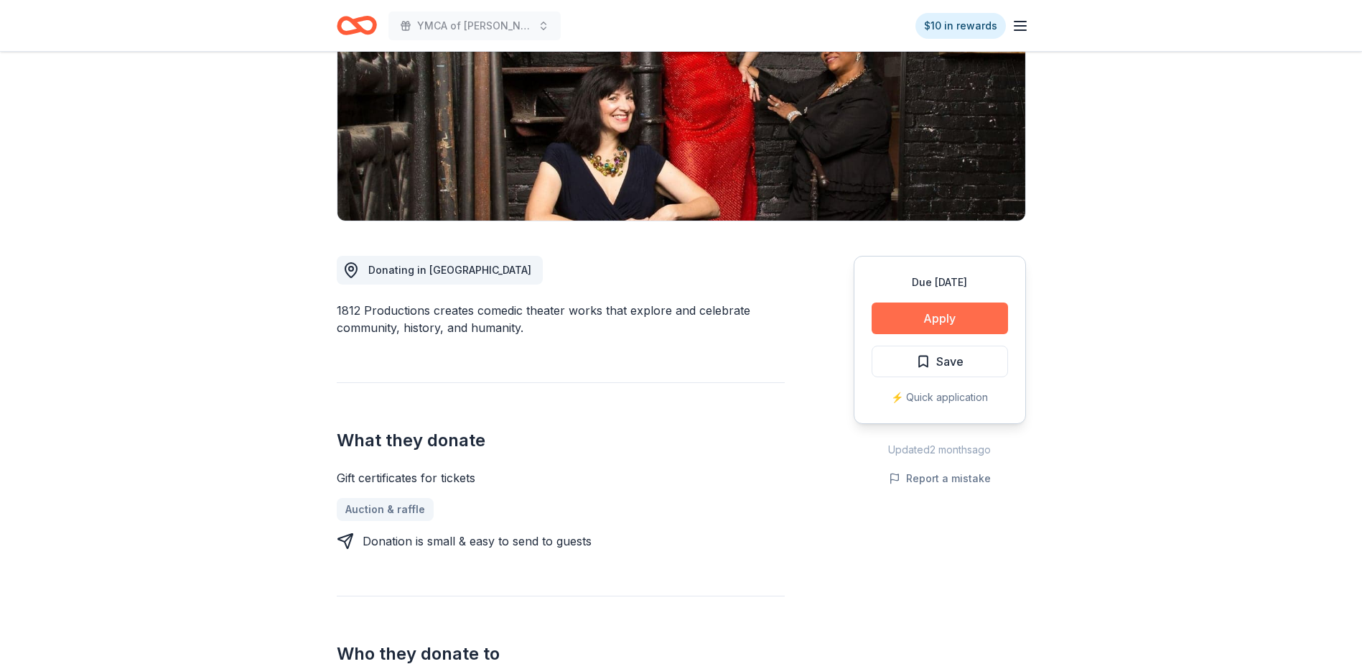
click at [953, 320] on button "Apply" at bounding box center [940, 318] width 136 height 32
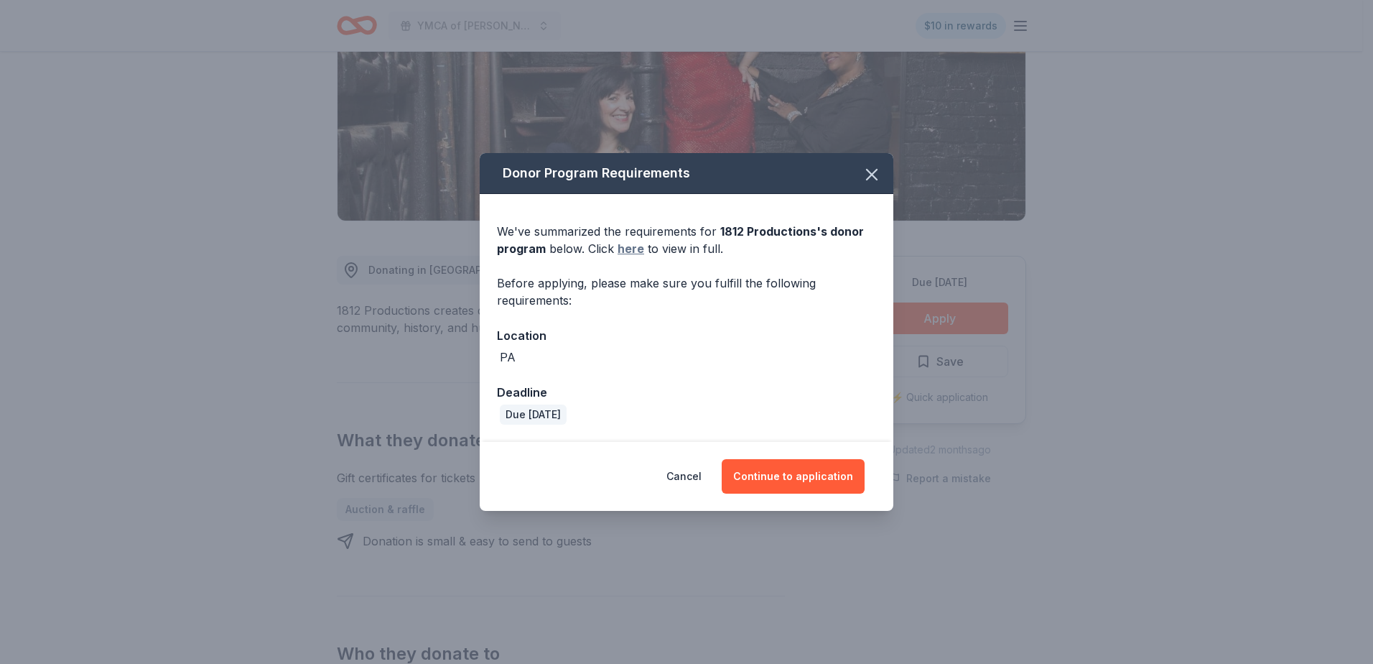
click at [631, 251] on link "here" at bounding box center [631, 248] width 27 height 17
drag, startPoint x: 873, startPoint y: 174, endPoint x: 676, endPoint y: 9, distance: 255.9
click at [869, 172] on icon "button" at bounding box center [872, 174] width 20 height 20
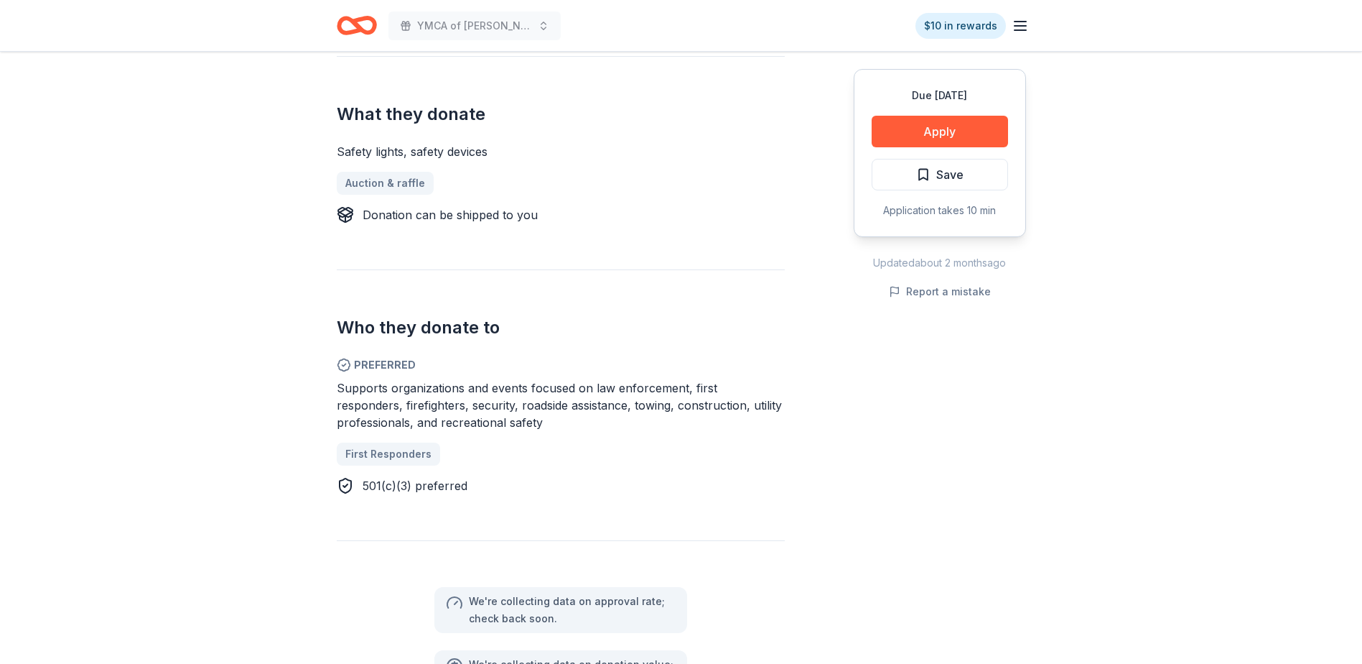
scroll to position [575, 0]
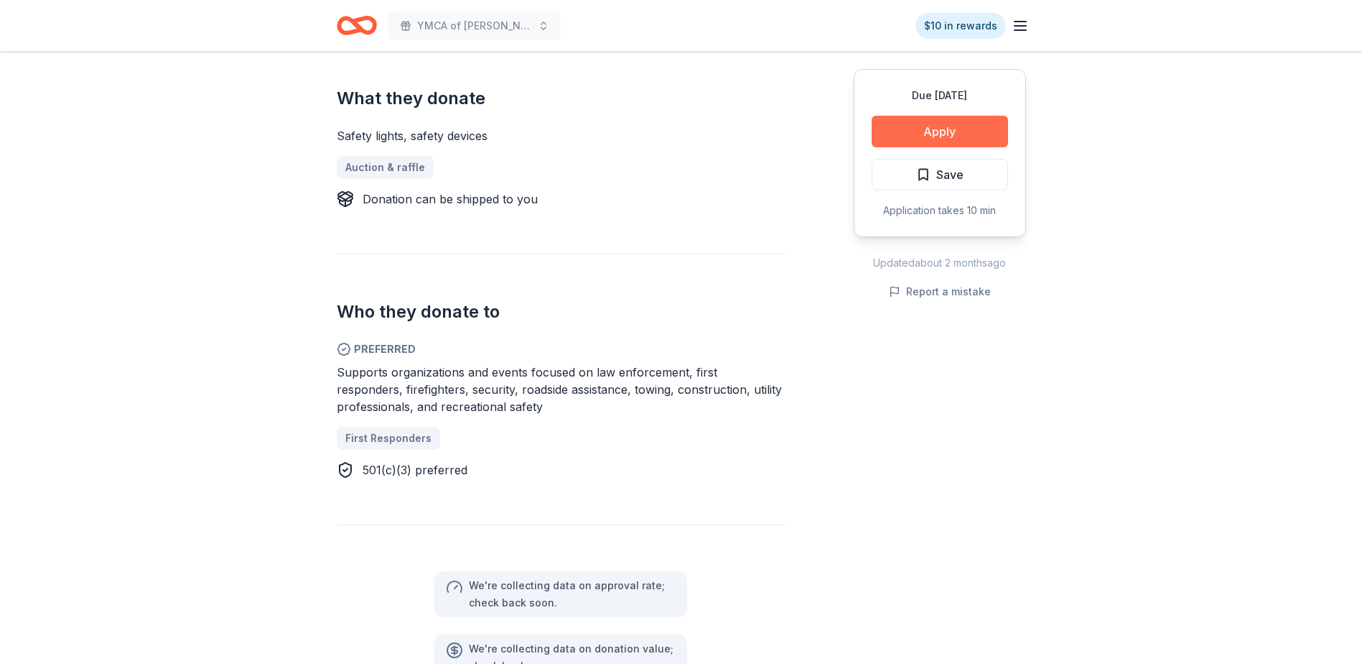
click at [936, 131] on button "Apply" at bounding box center [940, 132] width 136 height 32
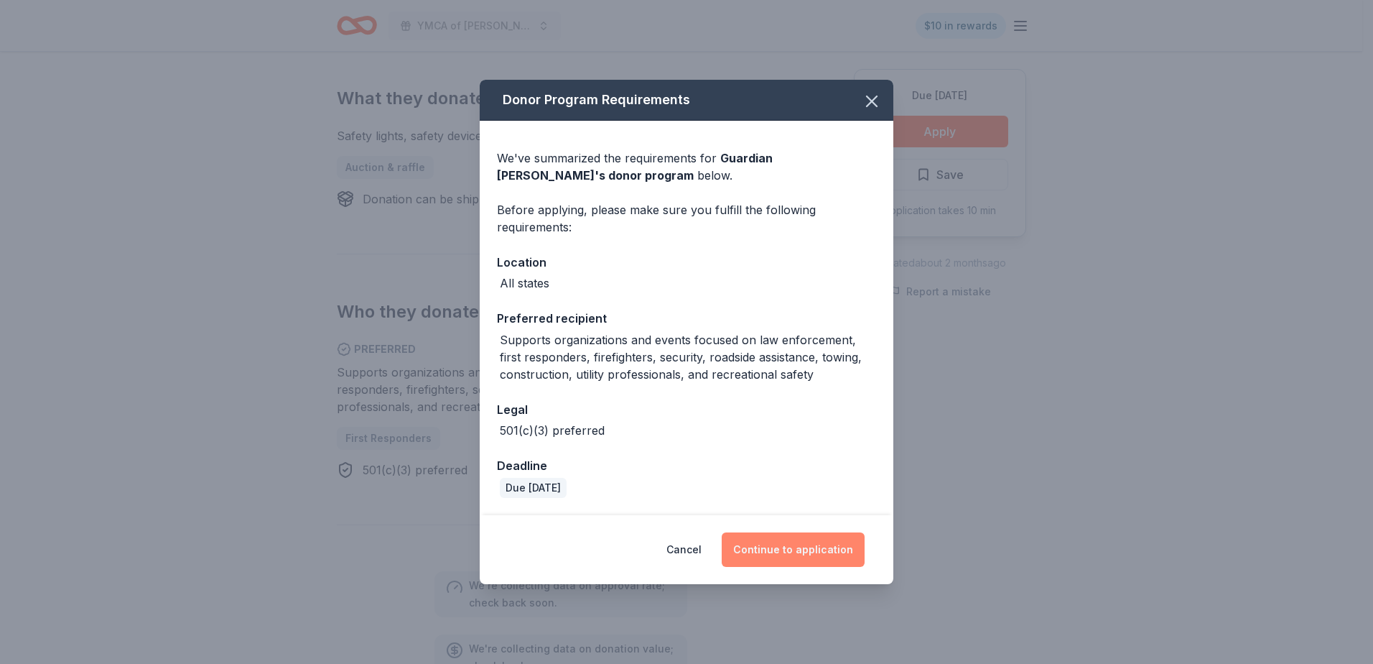
click at [814, 553] on button "Continue to application" at bounding box center [793, 549] width 143 height 34
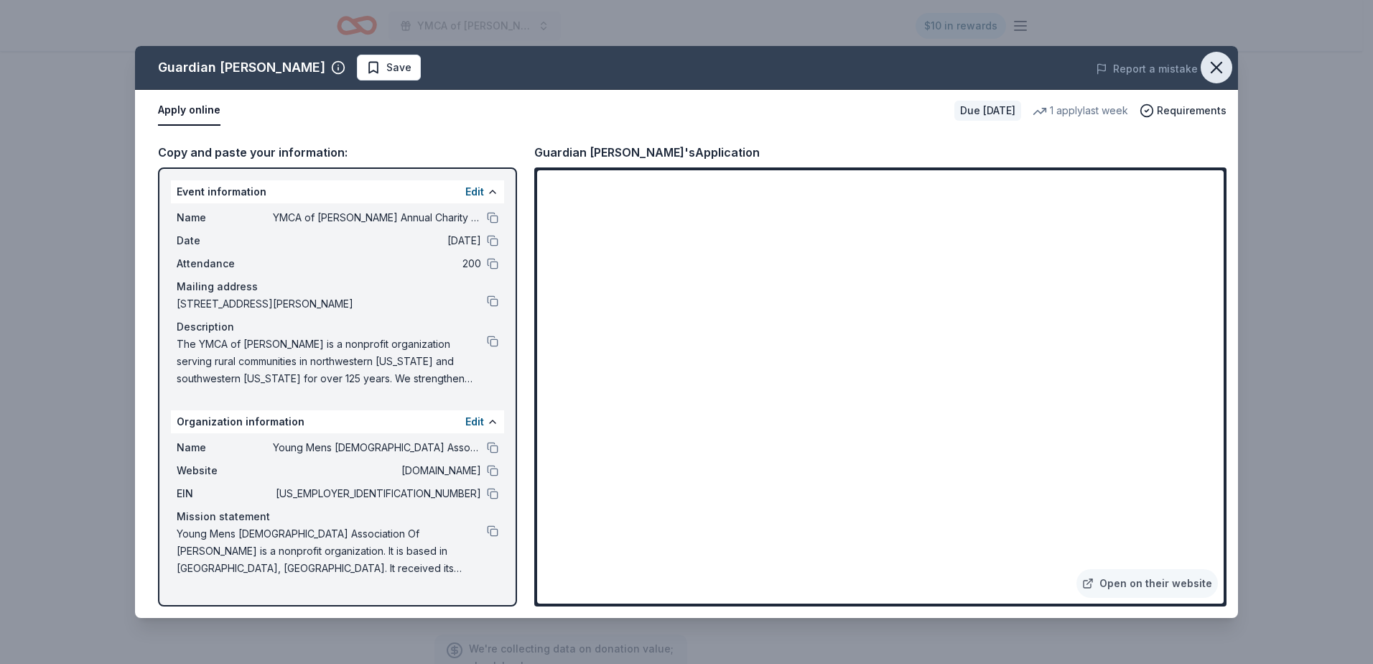
drag, startPoint x: 1216, startPoint y: 66, endPoint x: 1222, endPoint y: 60, distance: 8.6
click at [1217, 65] on icon "button" at bounding box center [1216, 67] width 20 height 20
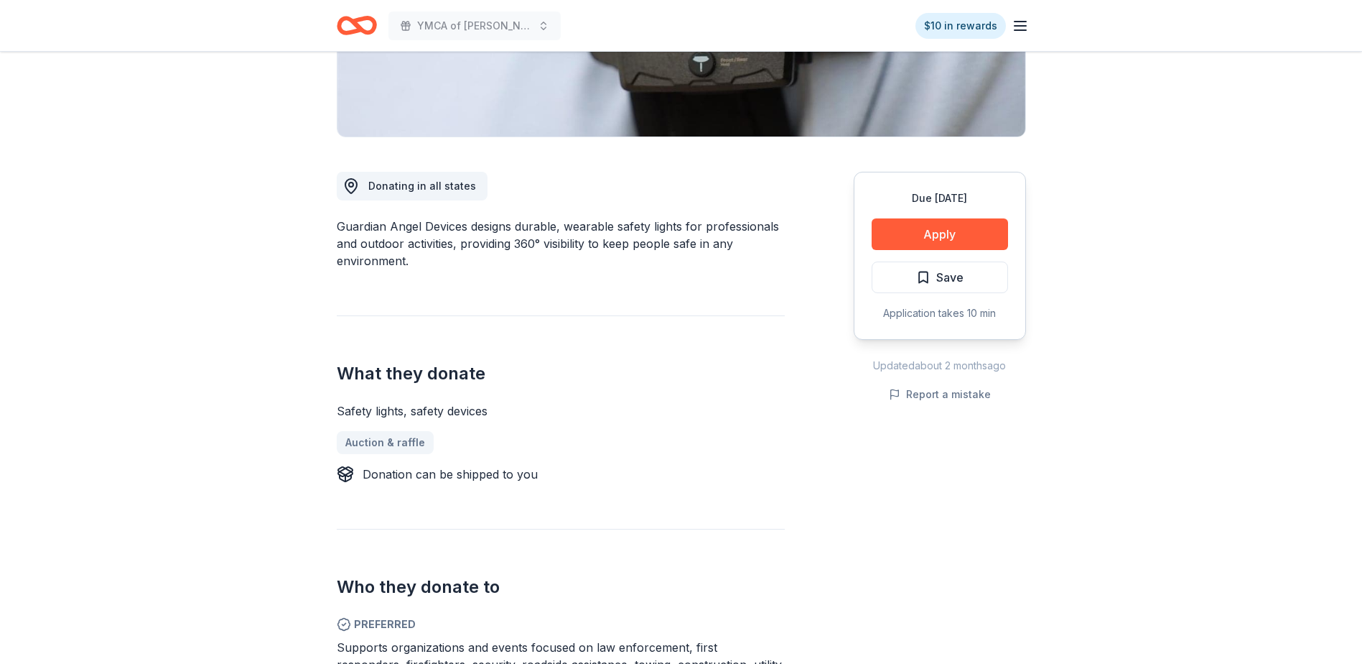
scroll to position [287, 0]
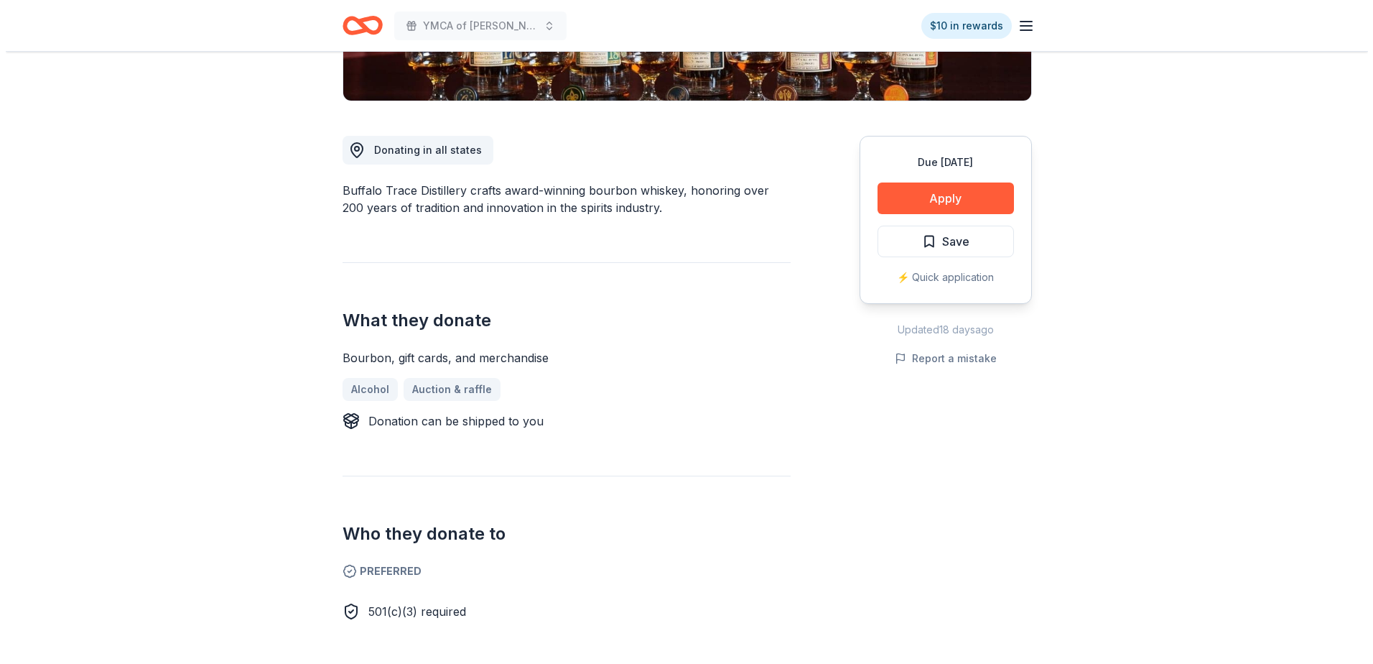
scroll to position [359, 0]
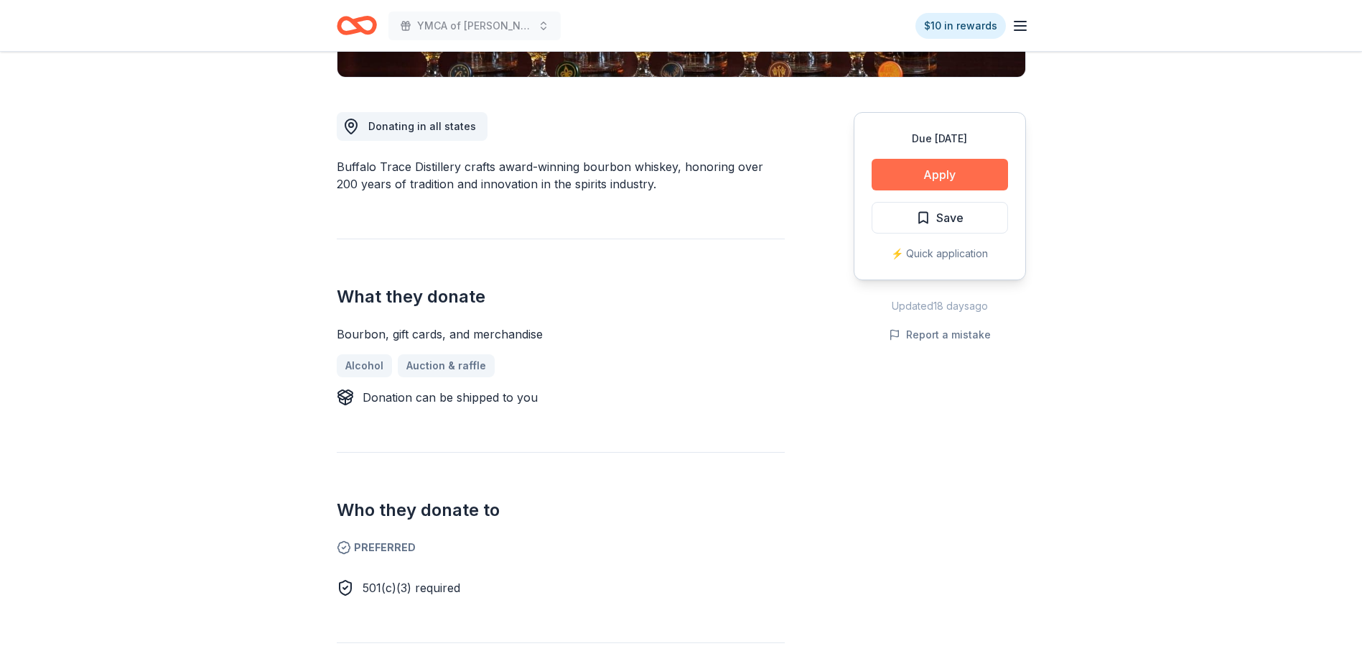
click at [949, 169] on button "Apply" at bounding box center [940, 175] width 136 height 32
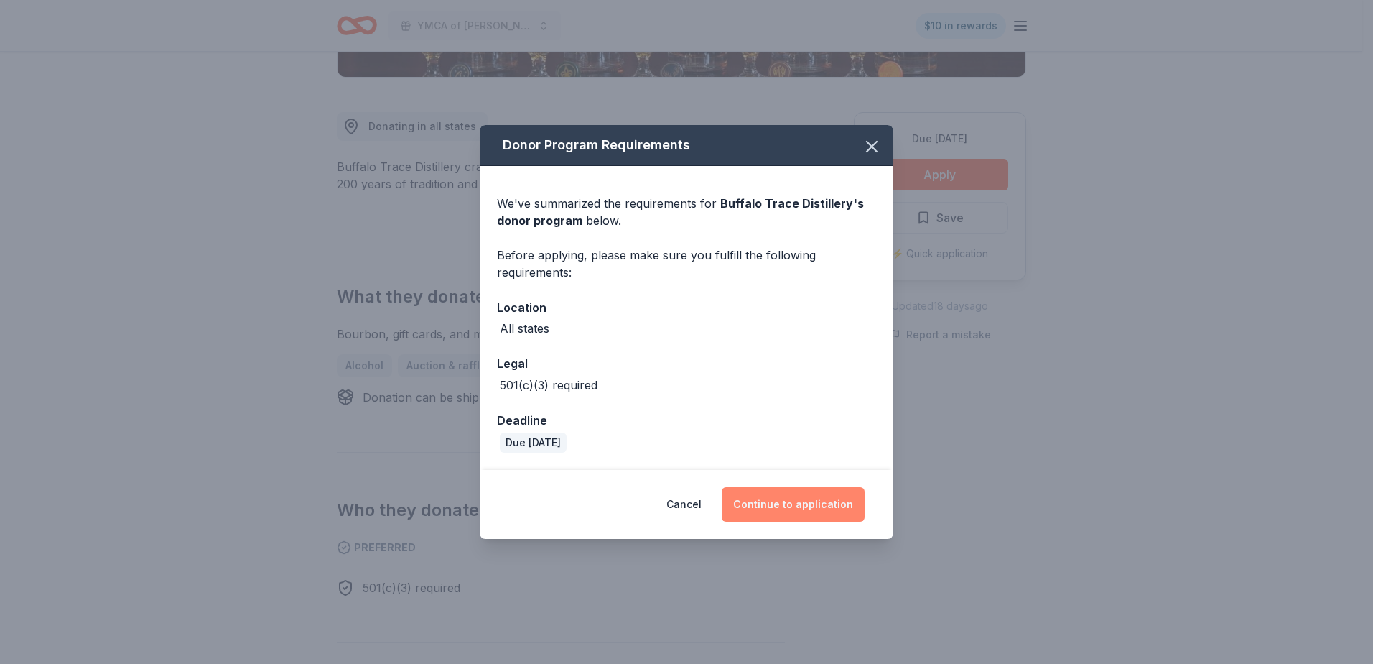
click at [824, 496] on button "Continue to application" at bounding box center [793, 504] width 143 height 34
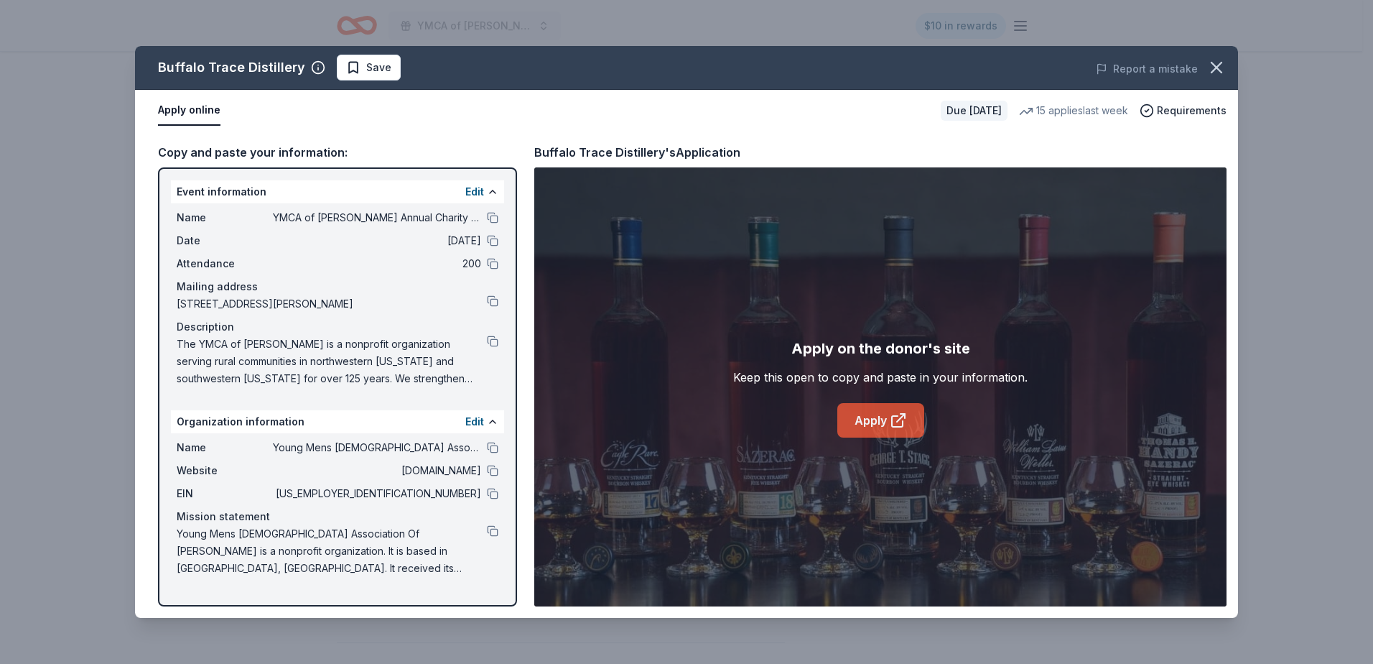
click at [902, 416] on icon at bounding box center [898, 419] width 17 height 17
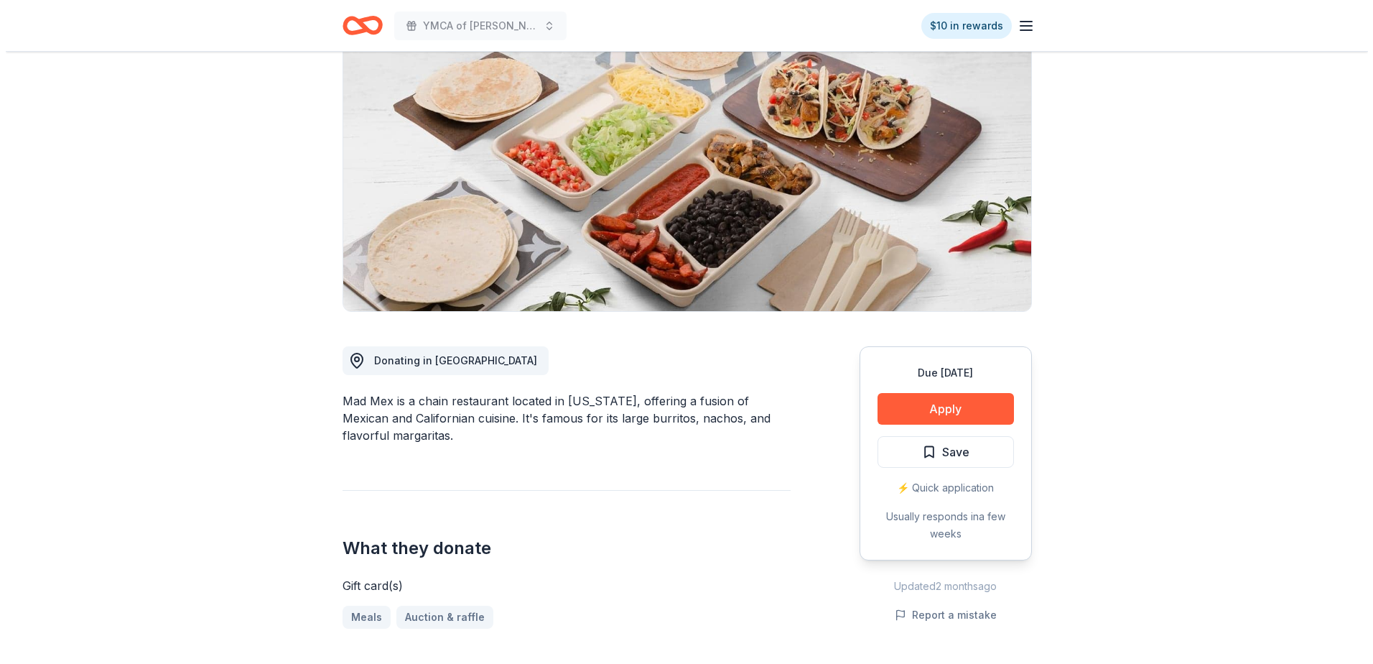
scroll to position [359, 0]
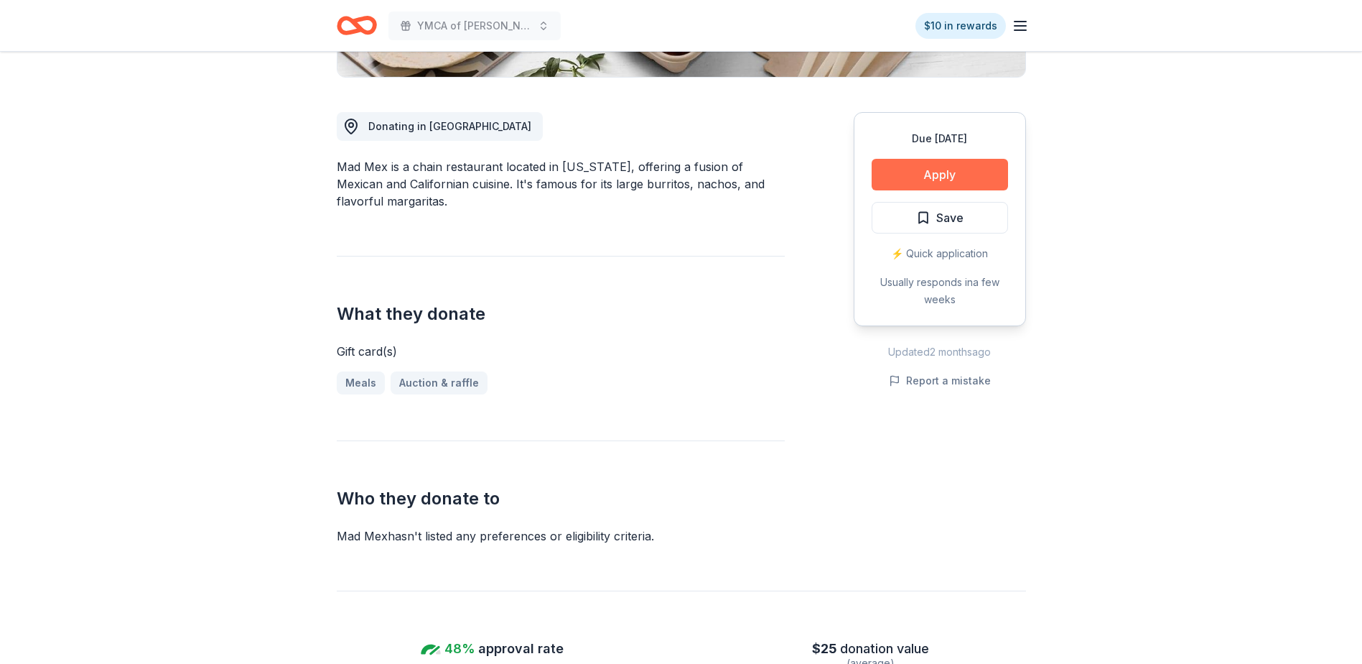
click at [929, 177] on button "Apply" at bounding box center [940, 175] width 136 height 32
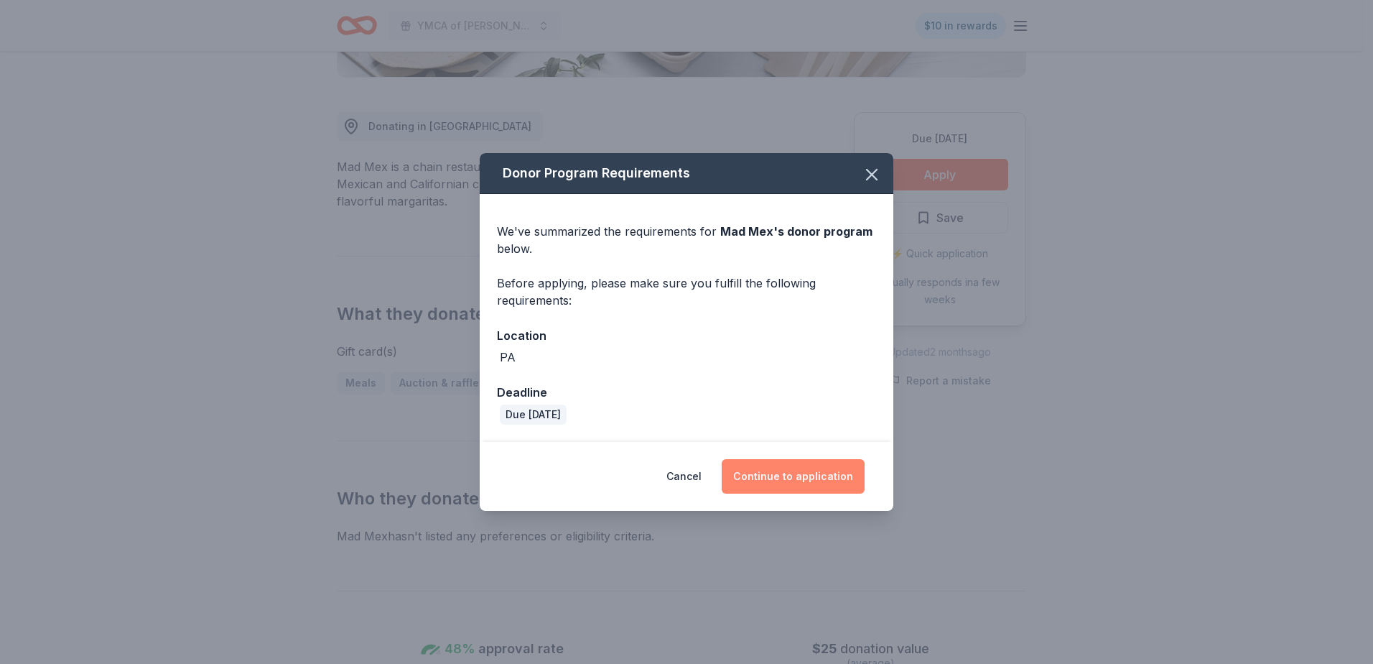
click at [796, 470] on button "Continue to application" at bounding box center [793, 476] width 143 height 34
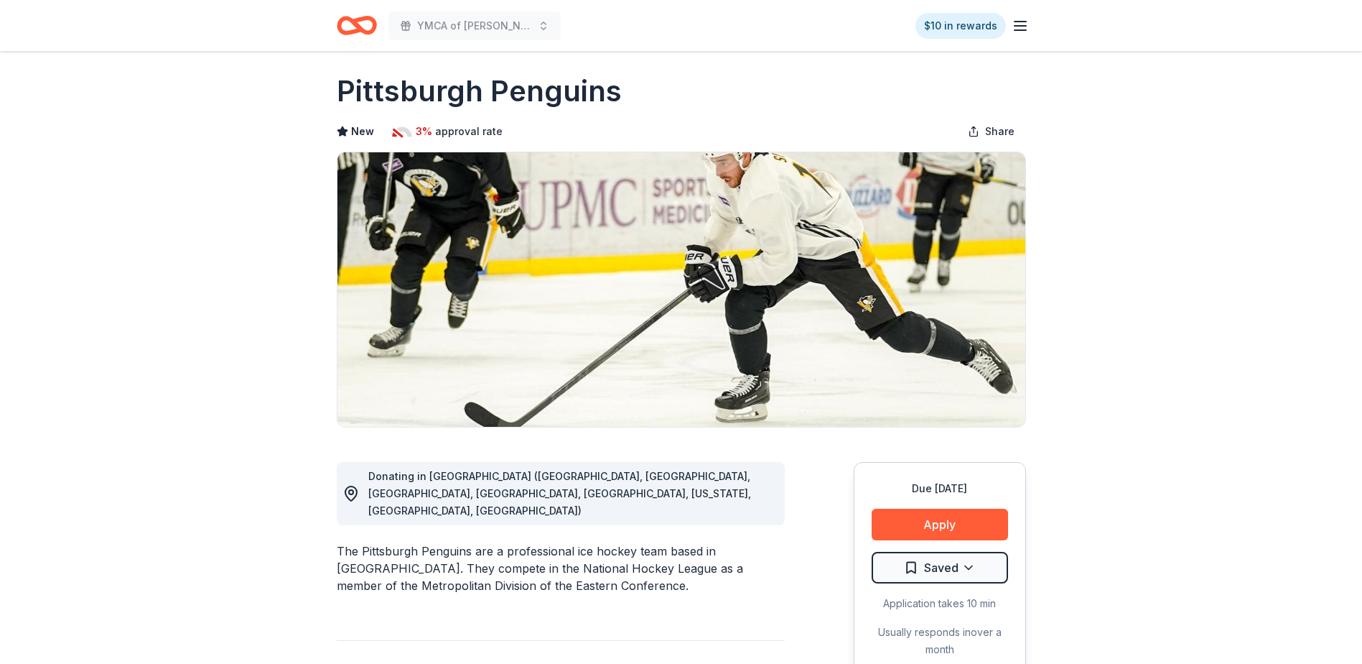
scroll to position [72, 0]
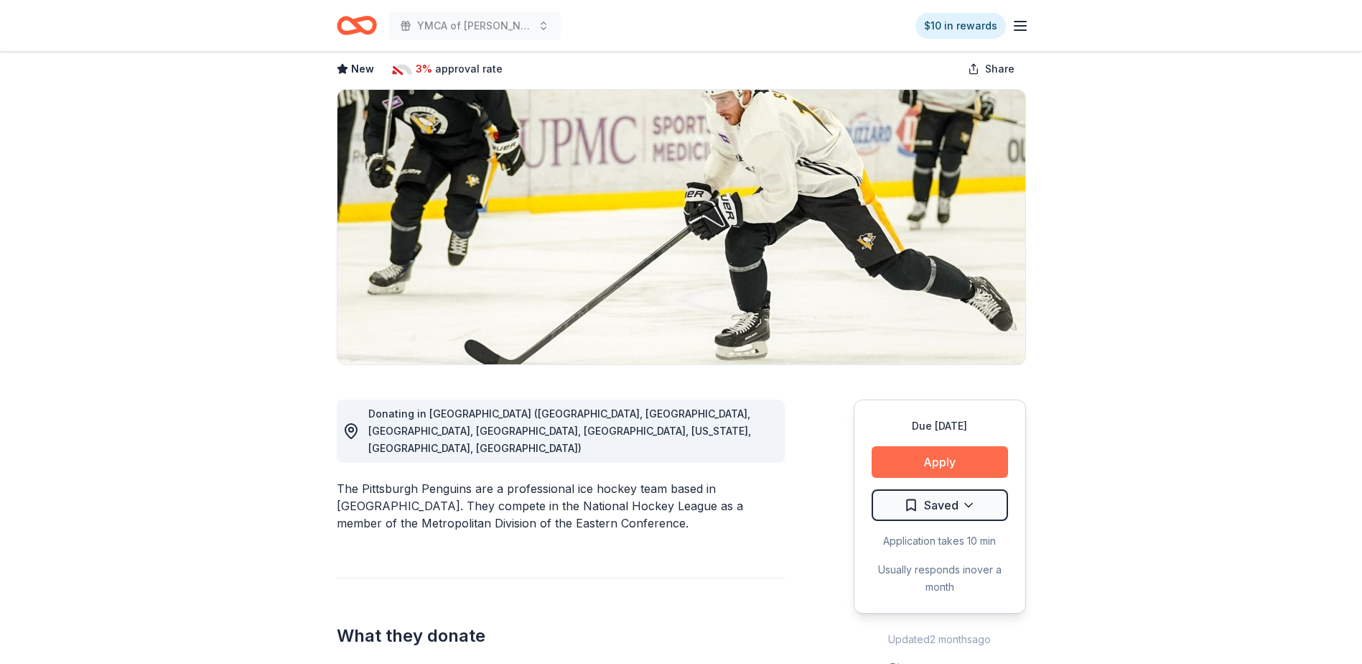
click at [946, 457] on button "Apply" at bounding box center [940, 462] width 136 height 32
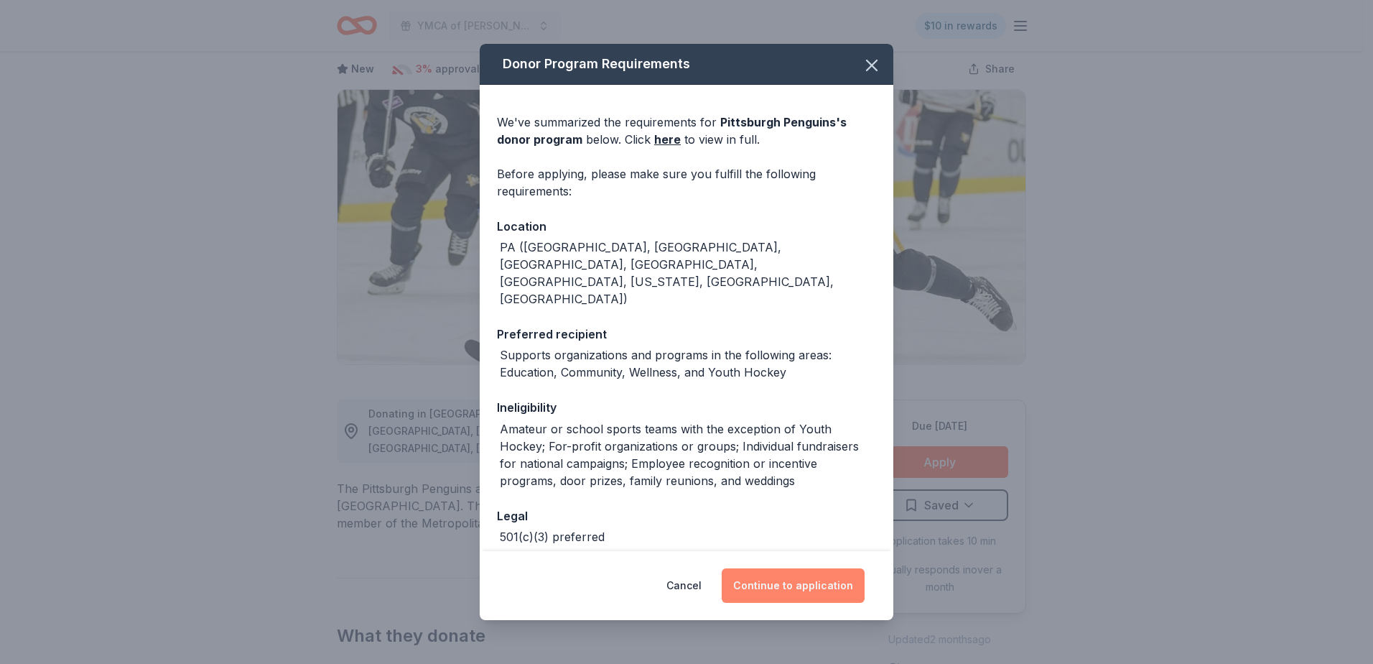
click at [799, 581] on button "Continue to application" at bounding box center [793, 585] width 143 height 34
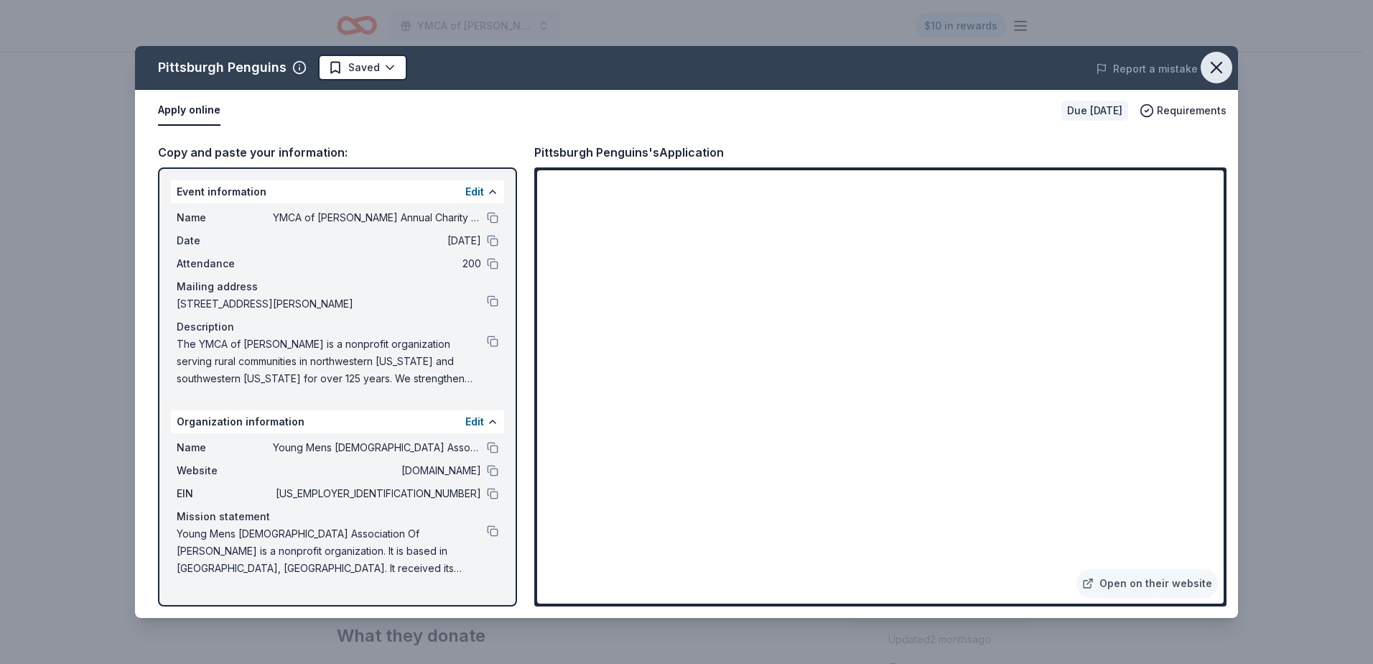
click at [1219, 62] on icon "button" at bounding box center [1216, 67] width 20 height 20
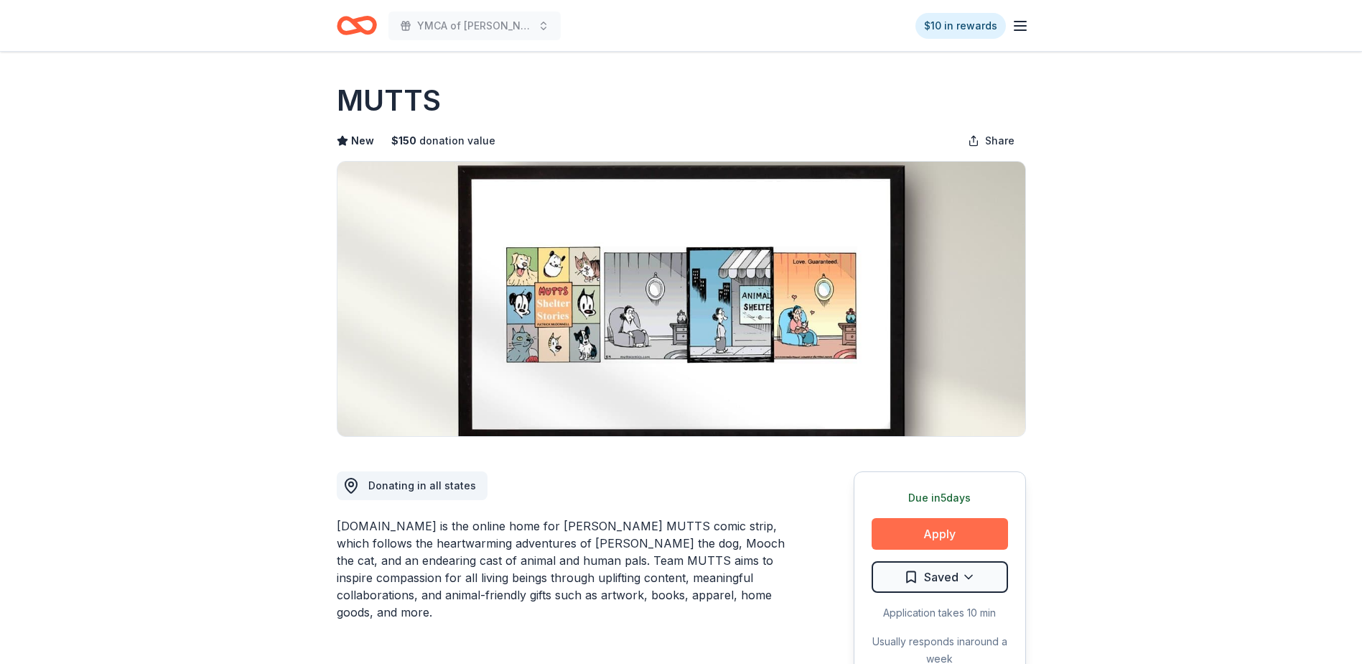
click at [934, 536] on button "Apply" at bounding box center [940, 534] width 136 height 32
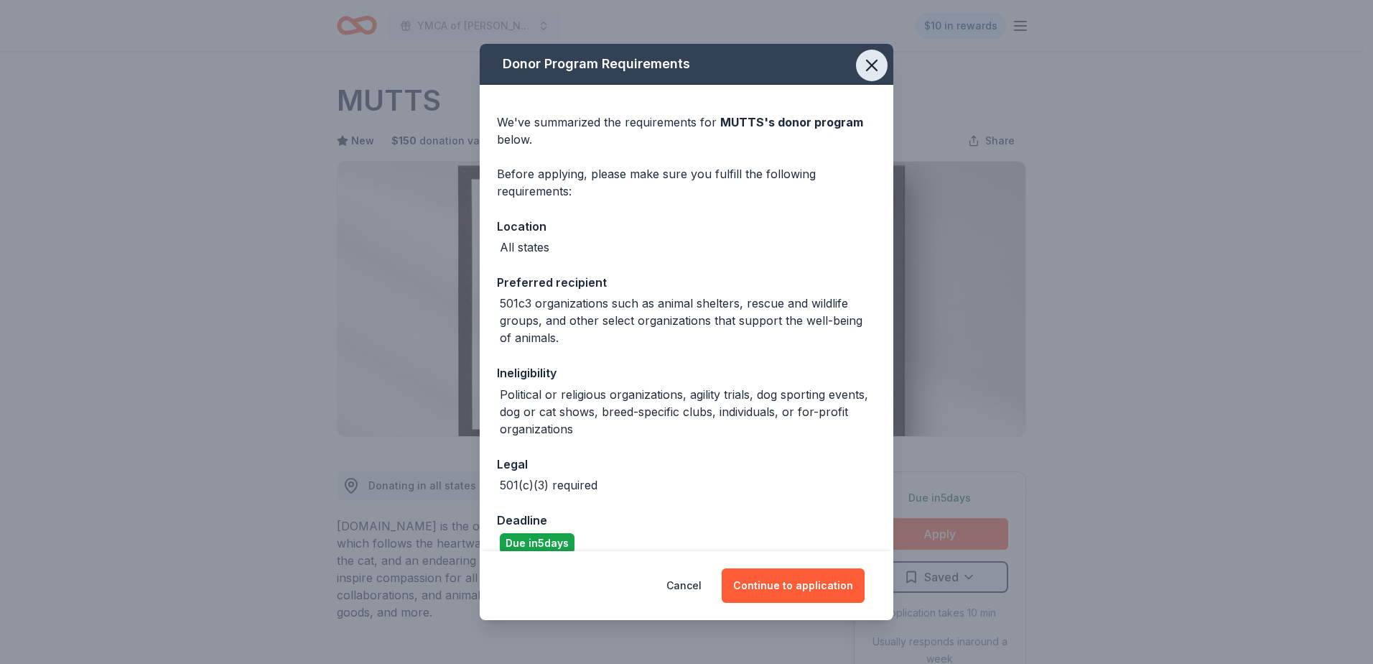
click at [867, 65] on icon "button" at bounding box center [872, 65] width 10 height 10
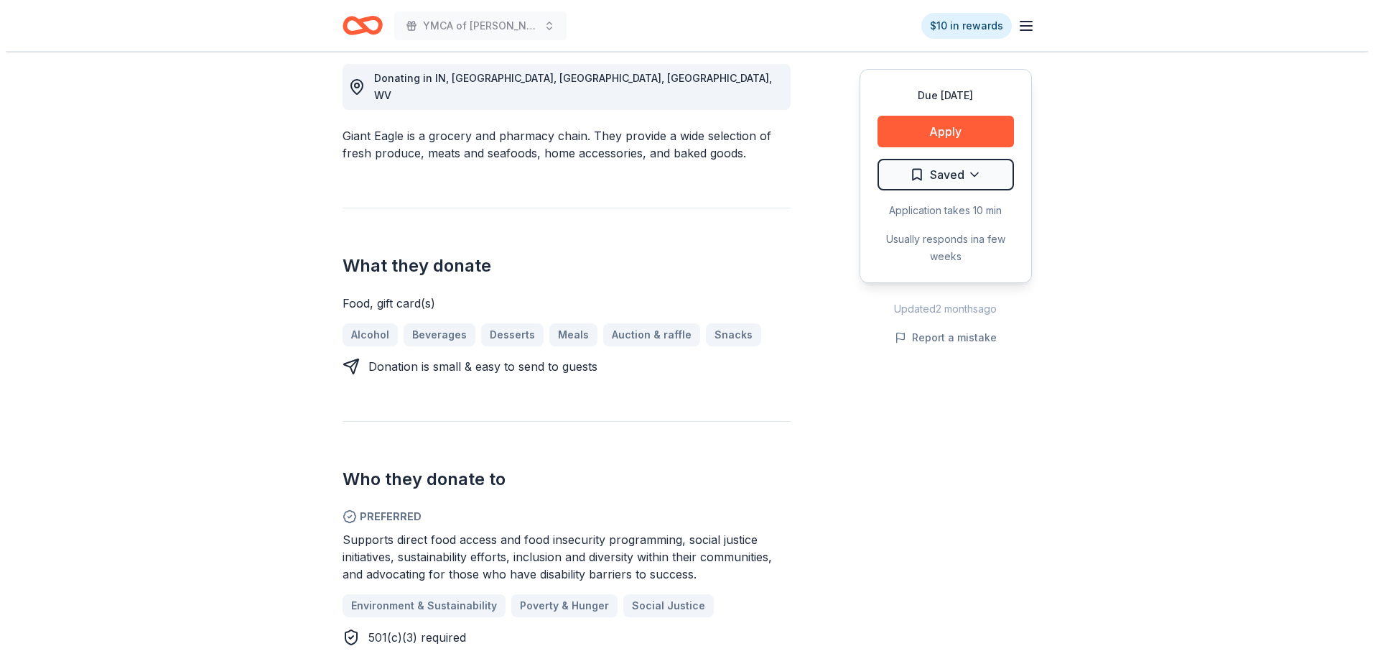
scroll to position [431, 0]
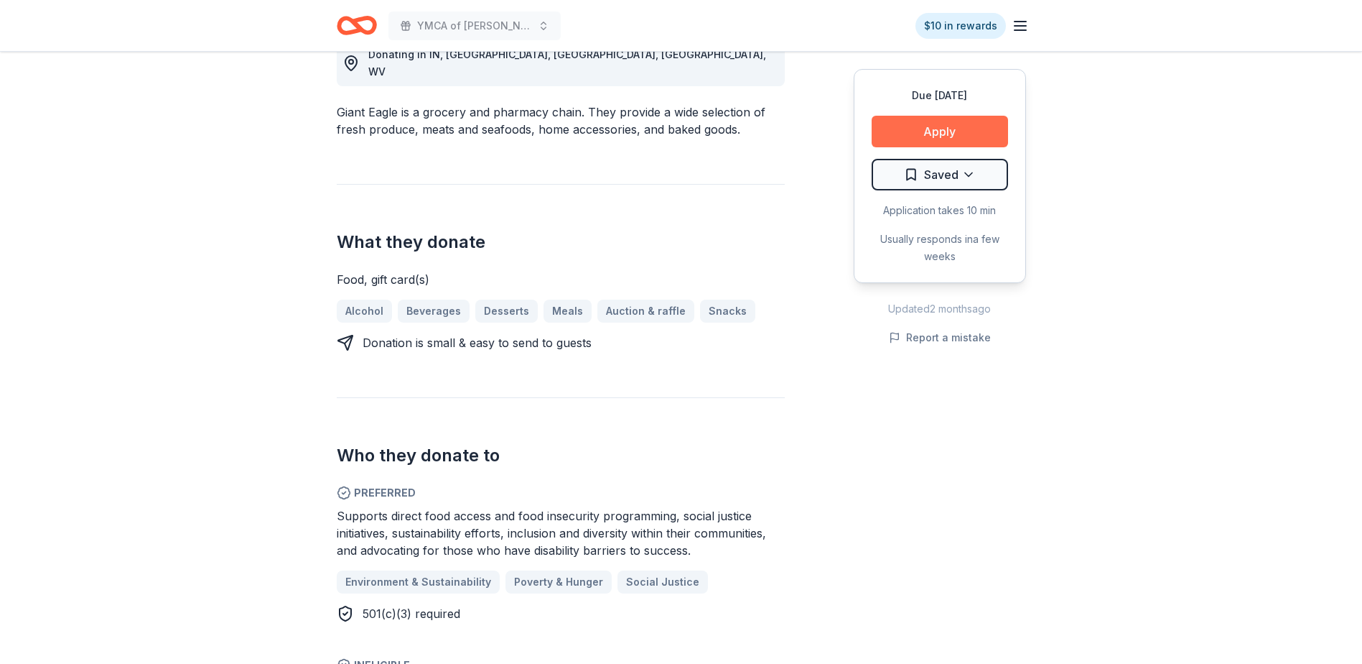
click at [934, 134] on button "Apply" at bounding box center [940, 132] width 136 height 32
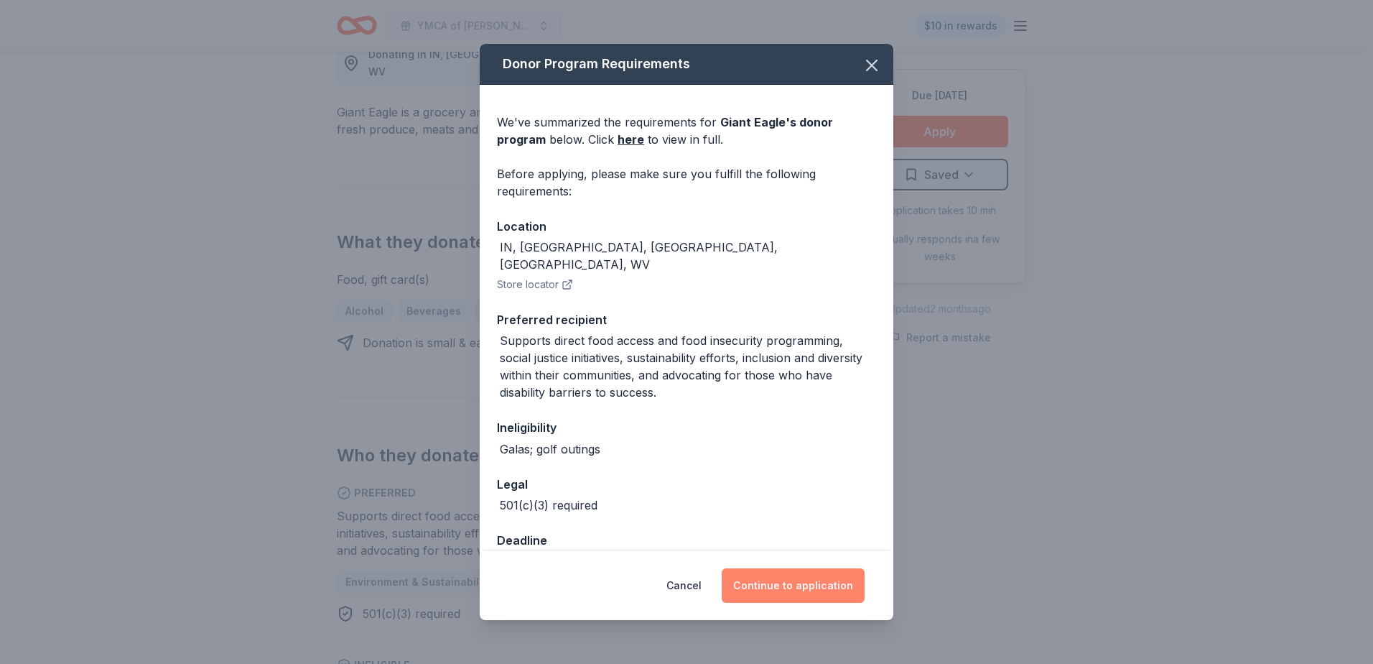
click at [785, 580] on button "Continue to application" at bounding box center [793, 585] width 143 height 34
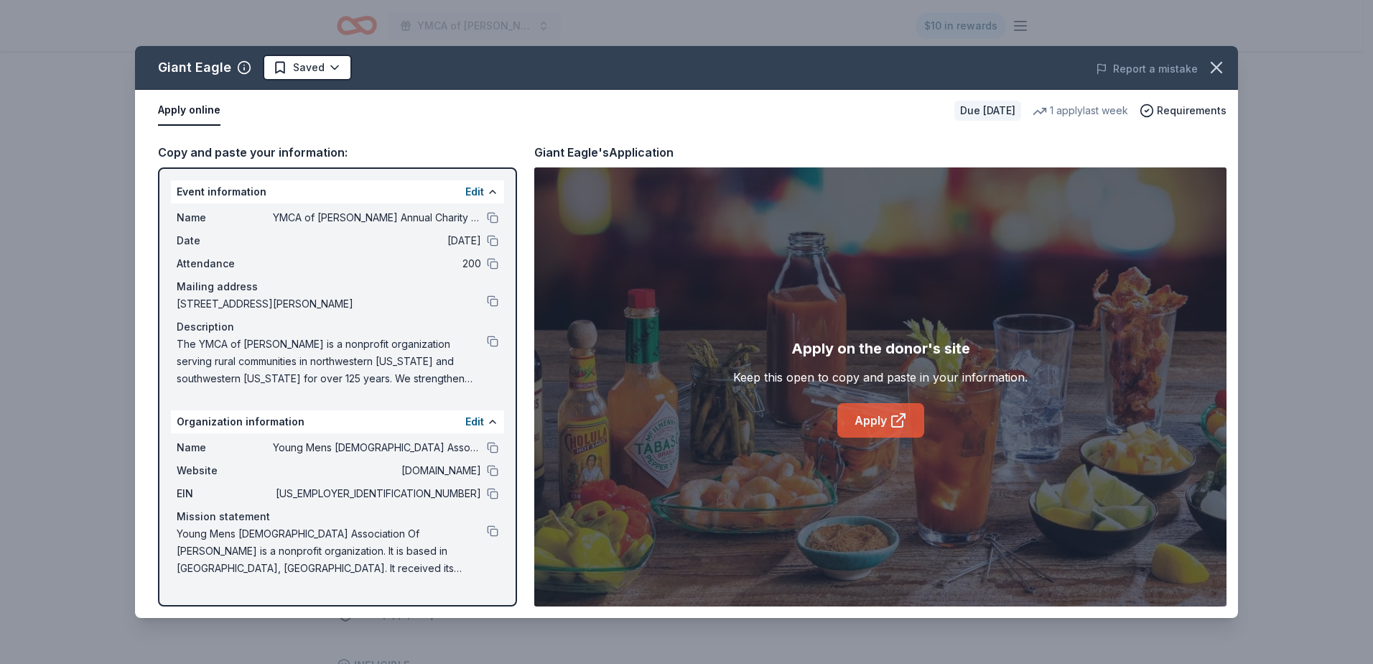
click at [878, 421] on link "Apply" at bounding box center [880, 420] width 87 height 34
